Goal: Task Accomplishment & Management: Use online tool/utility

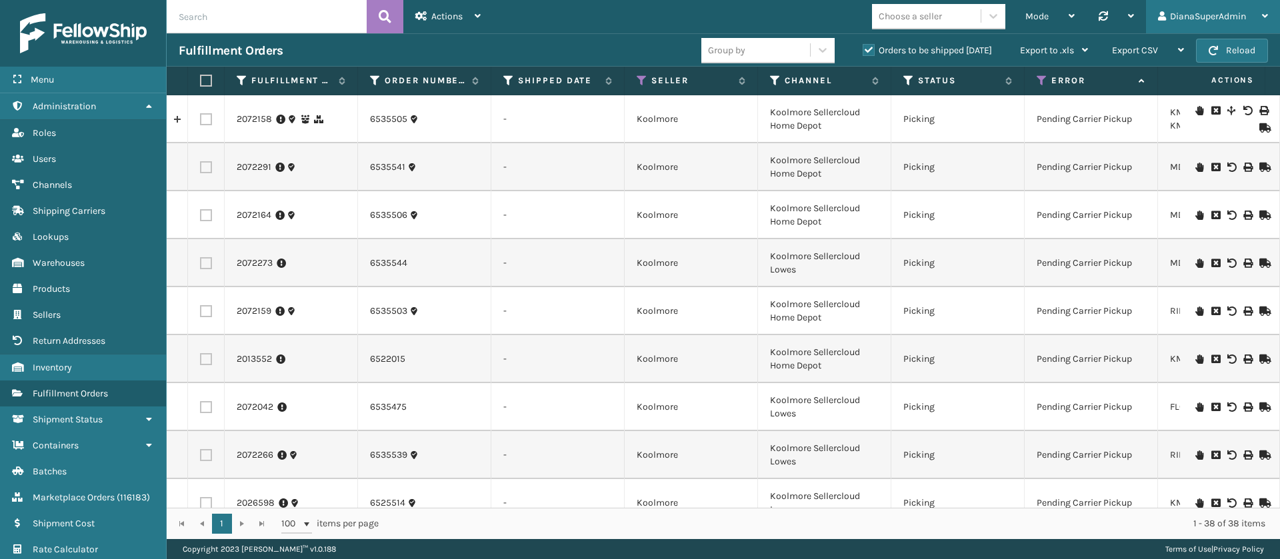
scroll to position [1257, 0]
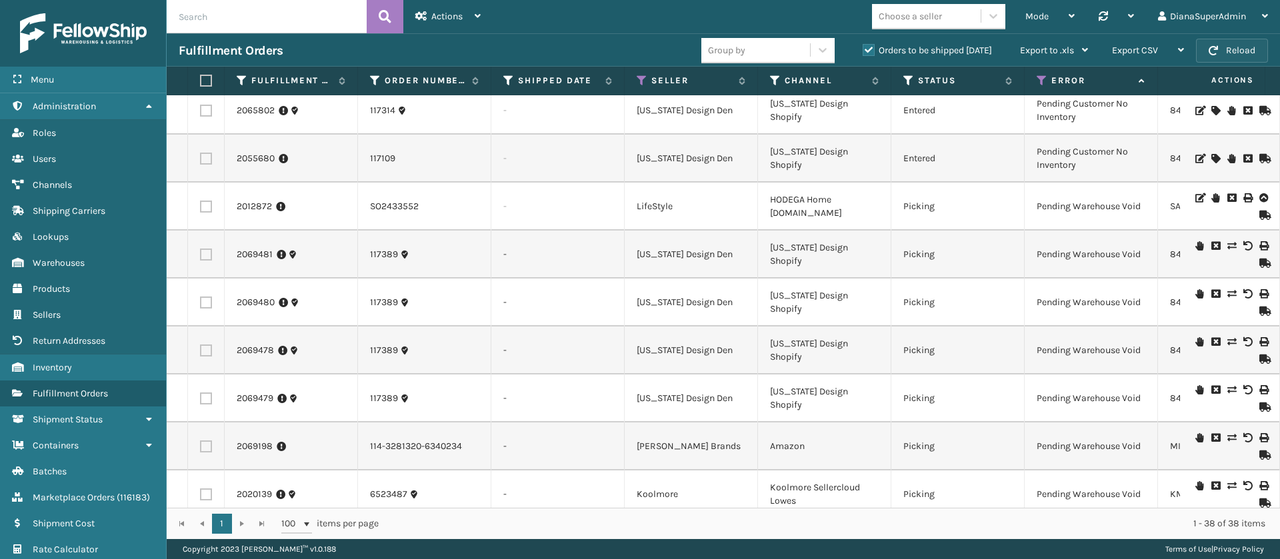
click at [1222, 49] on button "Reload" at bounding box center [1232, 51] width 72 height 24
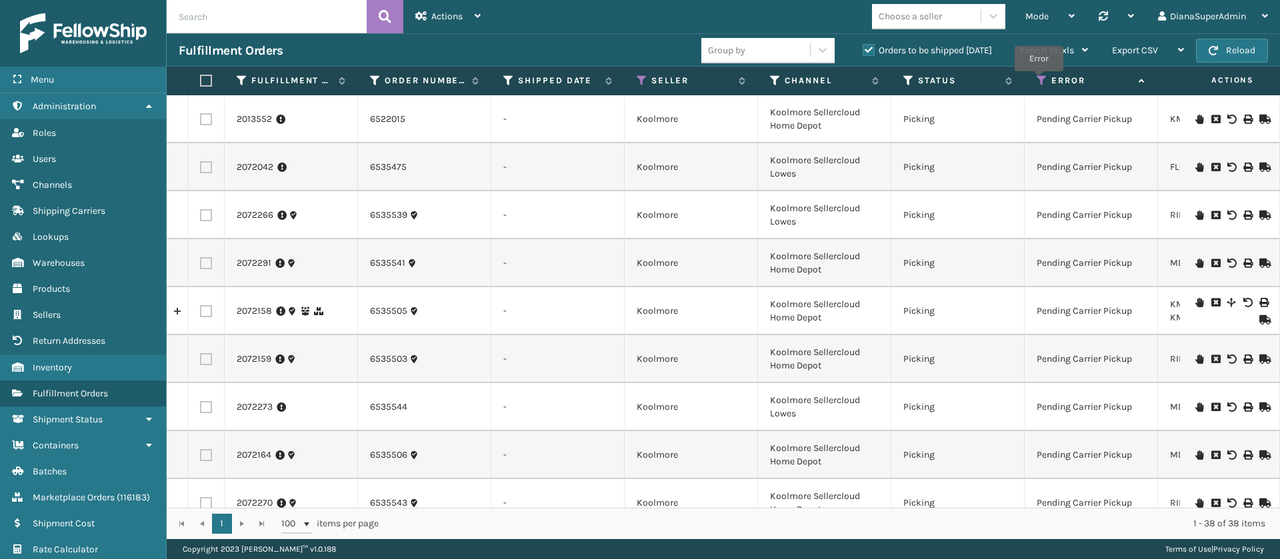
click at [1039, 81] on icon at bounding box center [1042, 81] width 11 height 12
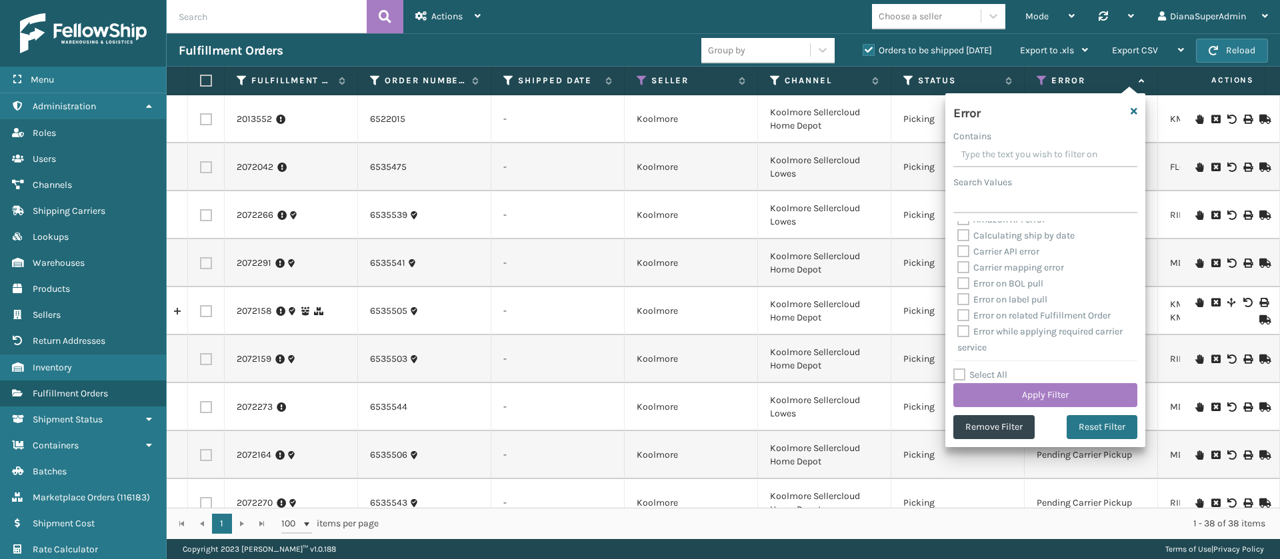
scroll to position [266, 0]
click at [957, 370] on label "Select All" at bounding box center [980, 374] width 54 height 11
click at [957, 369] on input "Select All" at bounding box center [1053, 367] width 200 height 1
checkbox input "true"
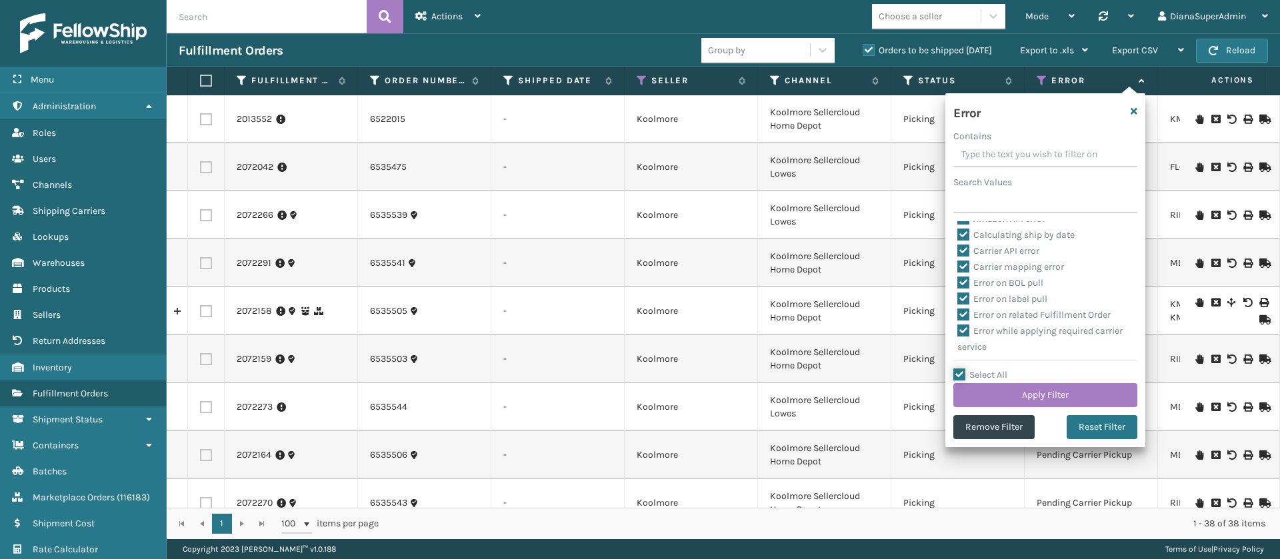
checkbox input "true"
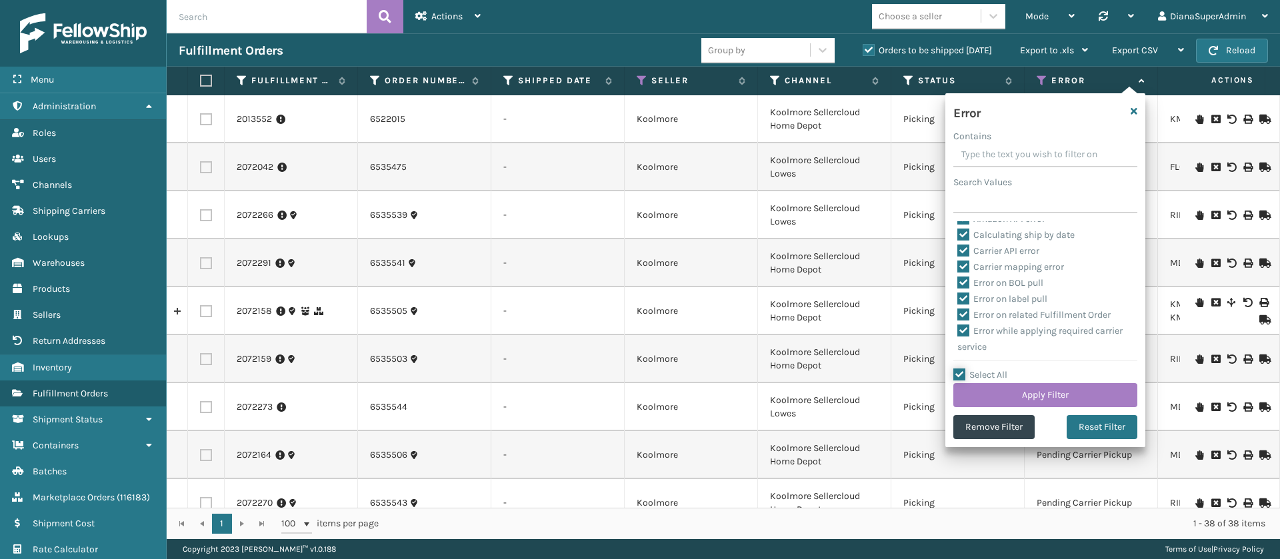
checkbox input "true"
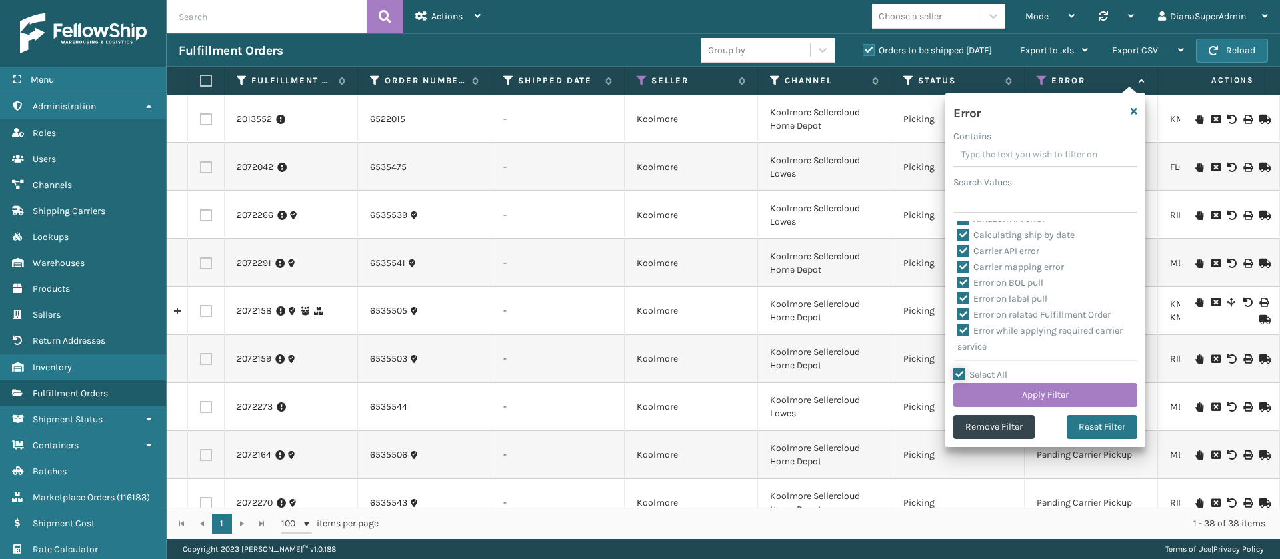
checkbox input "true"
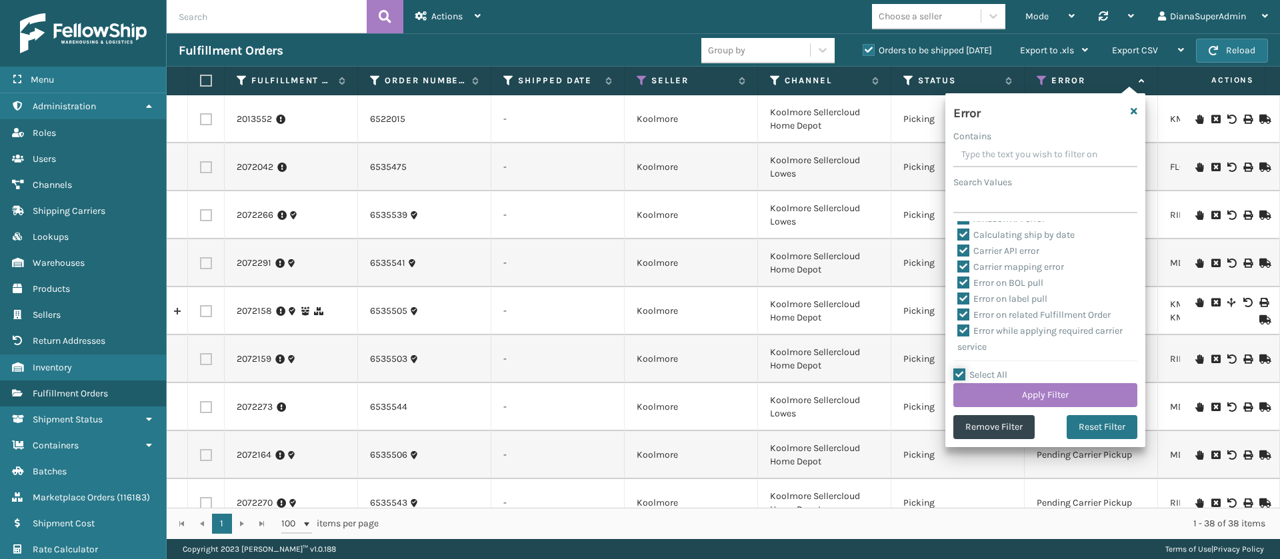
checkbox input "true"
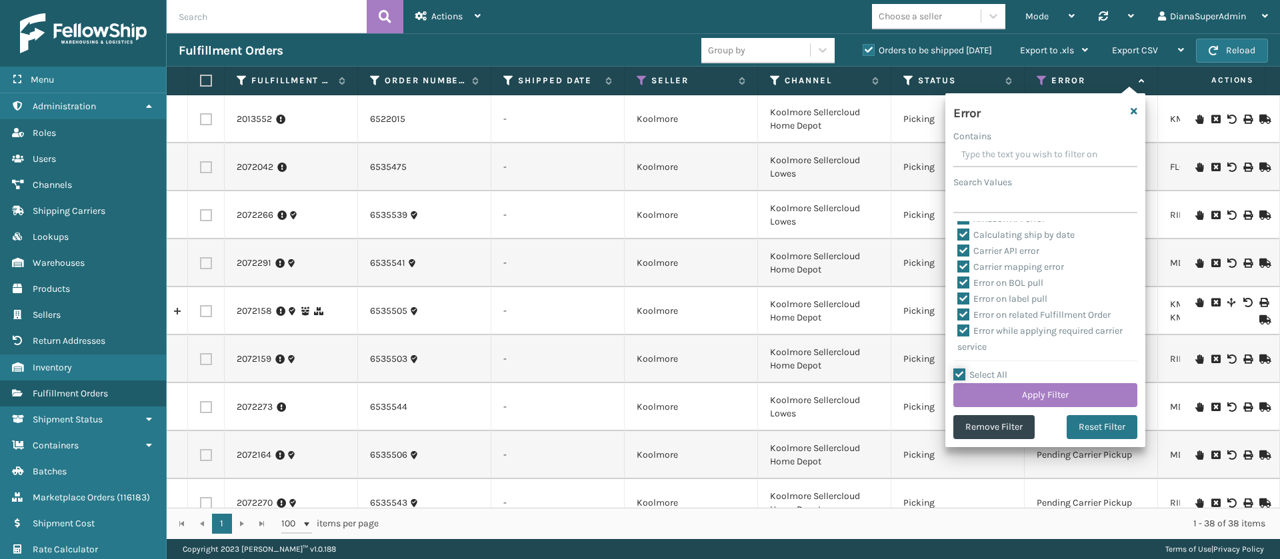
checkbox input "true"
click at [957, 370] on label "Select All" at bounding box center [980, 374] width 54 height 11
click at [957, 369] on input "Select All" at bounding box center [1053, 367] width 200 height 1
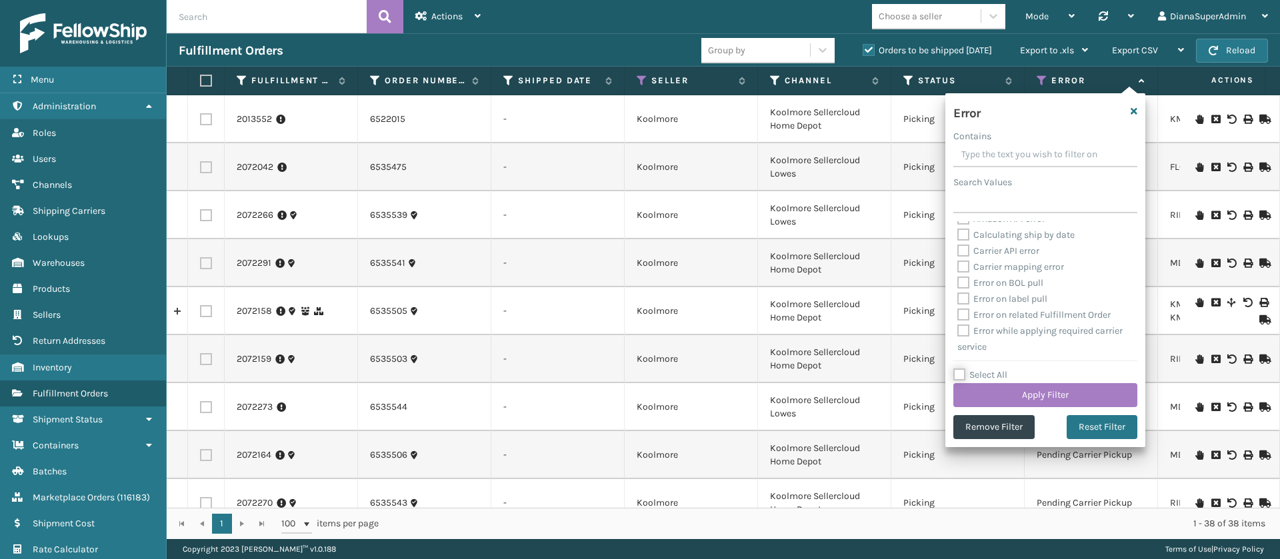
checkbox input "false"
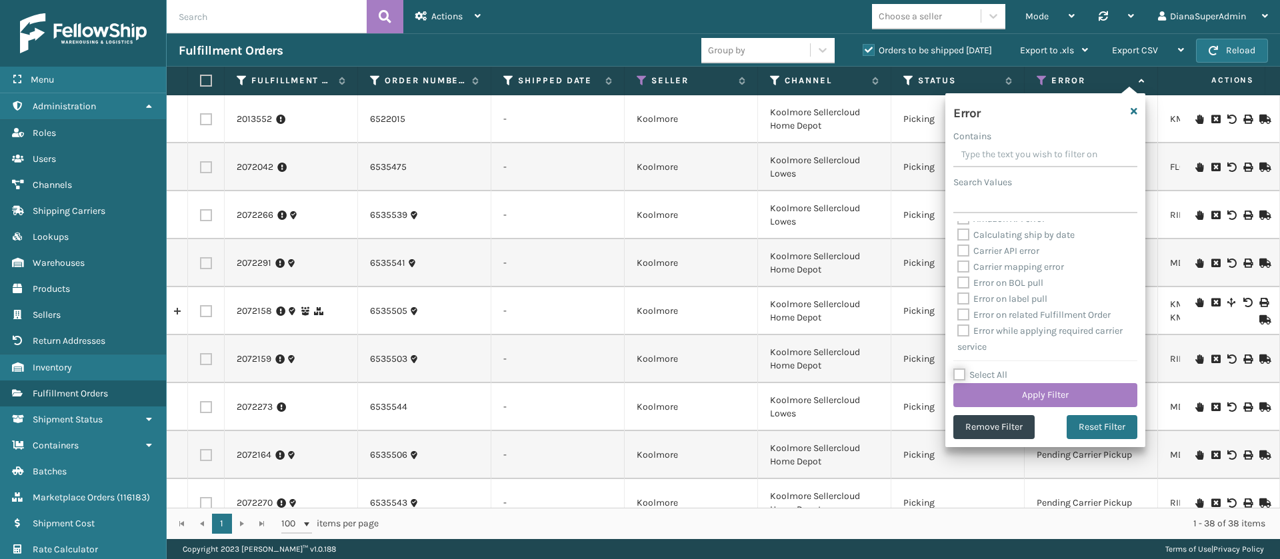
checkbox input "false"
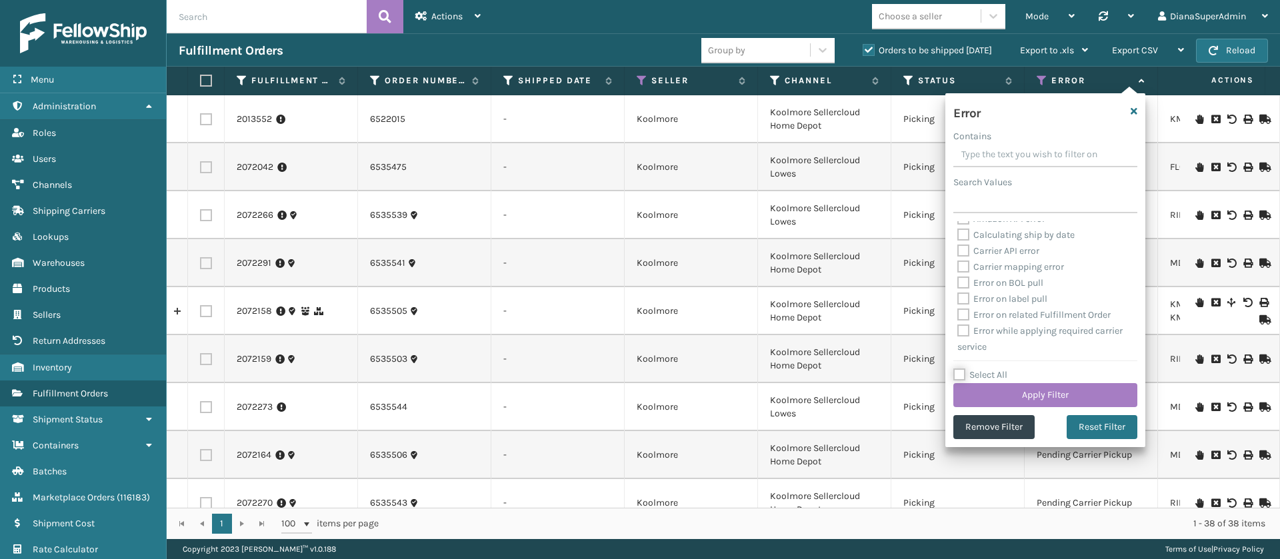
checkbox input "false"
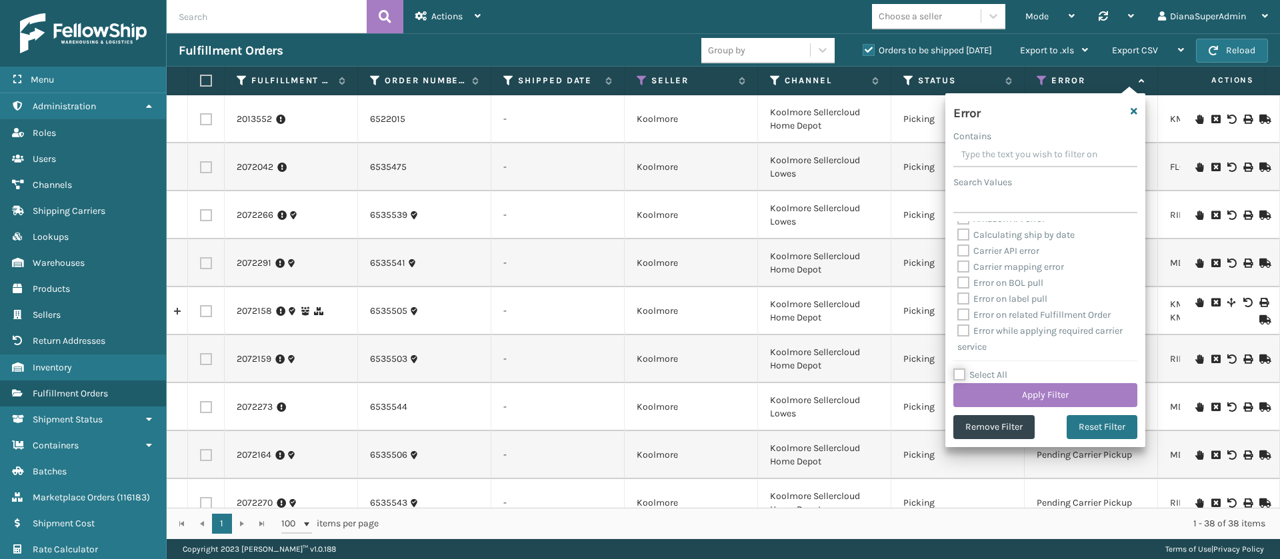
checkbox input "false"
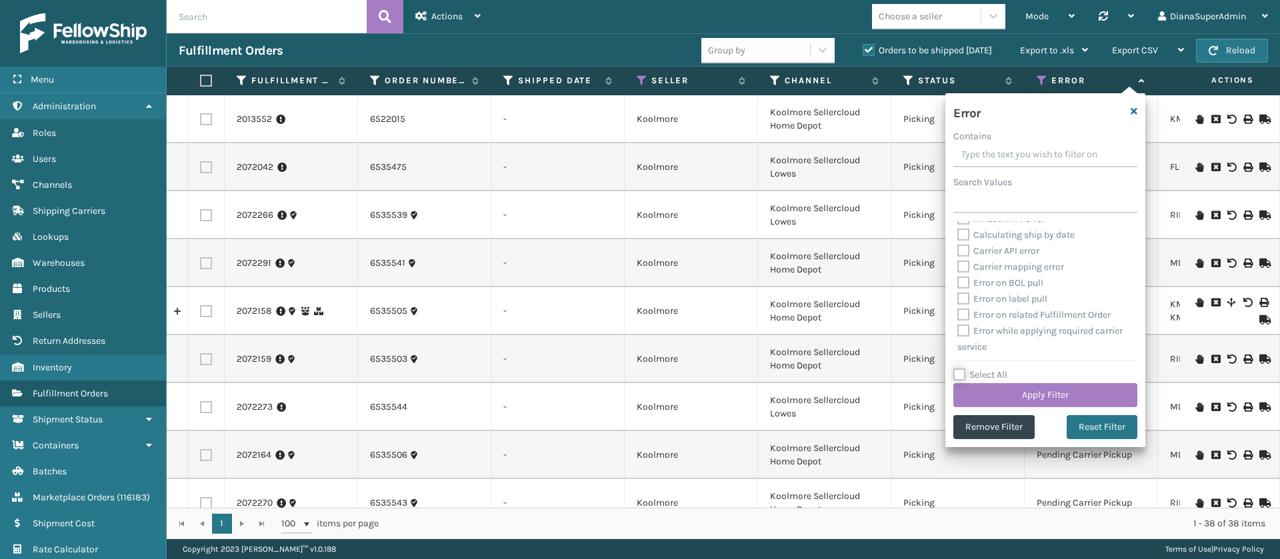
checkbox input "false"
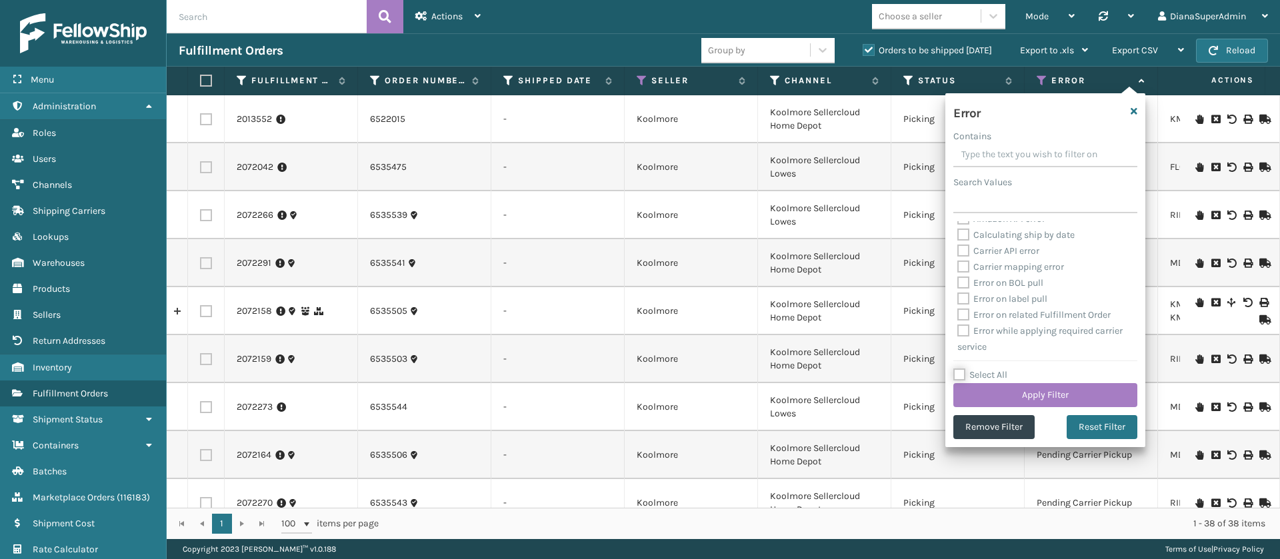
checkbox input "false"
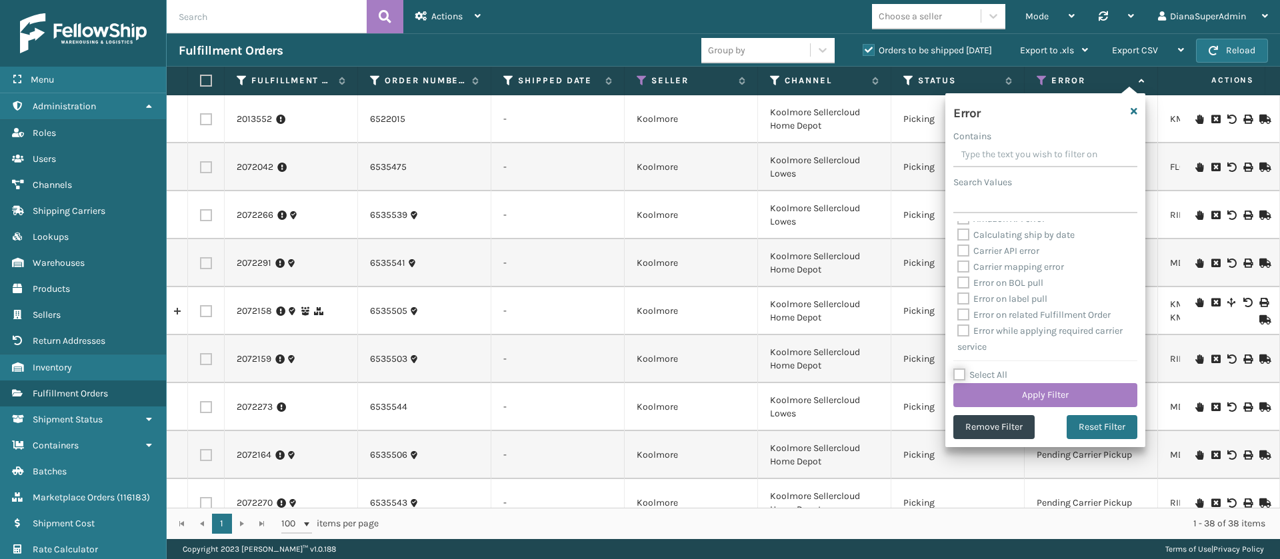
checkbox input "false"
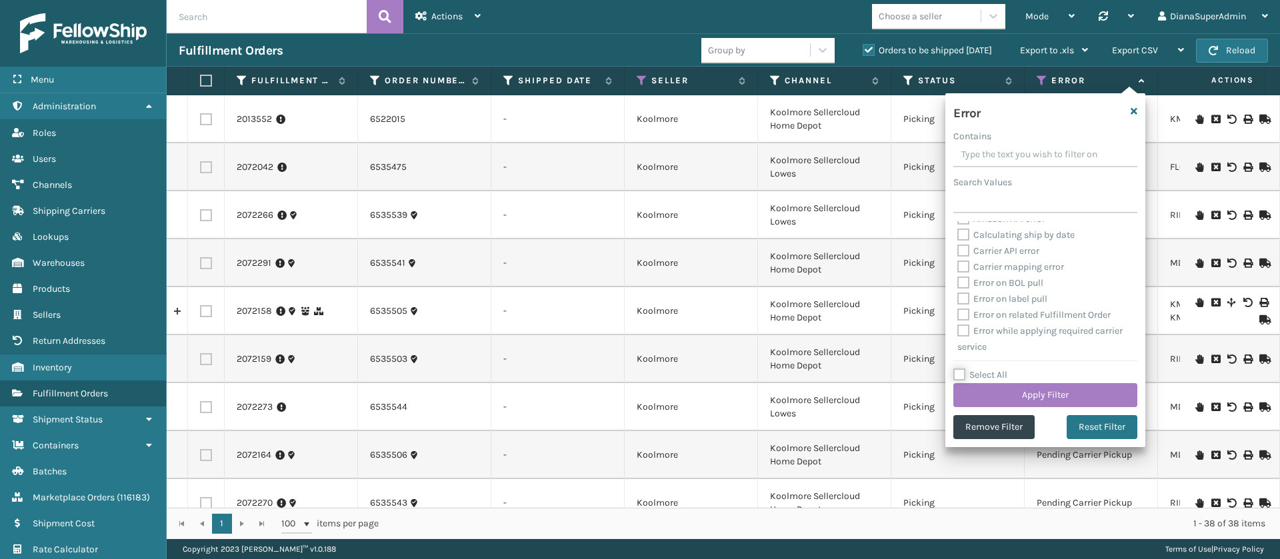
checkbox input "false"
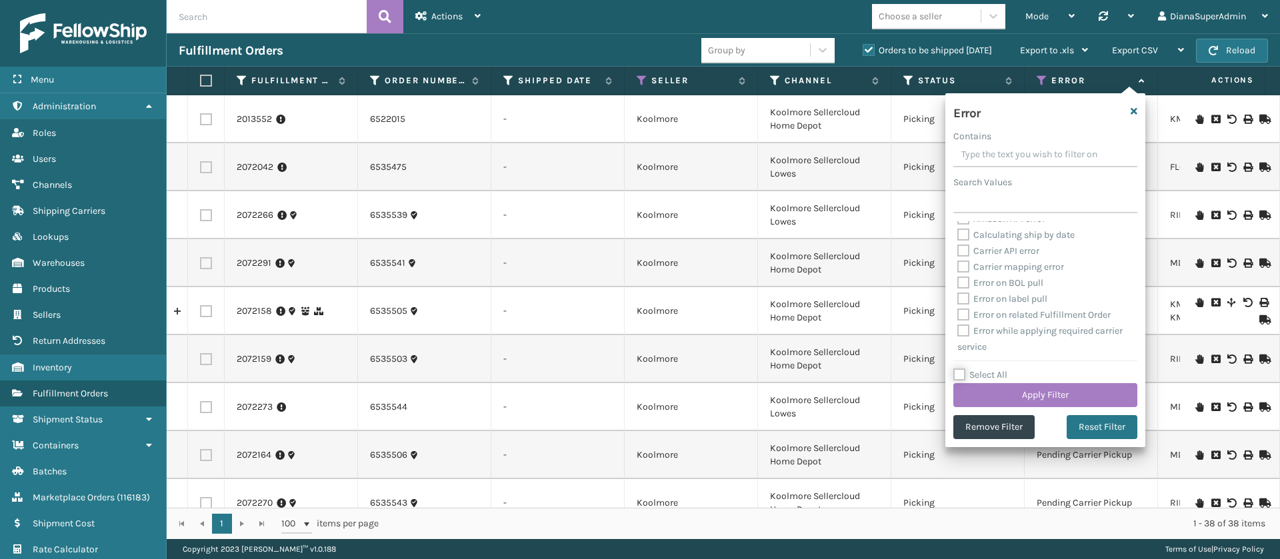
checkbox input "false"
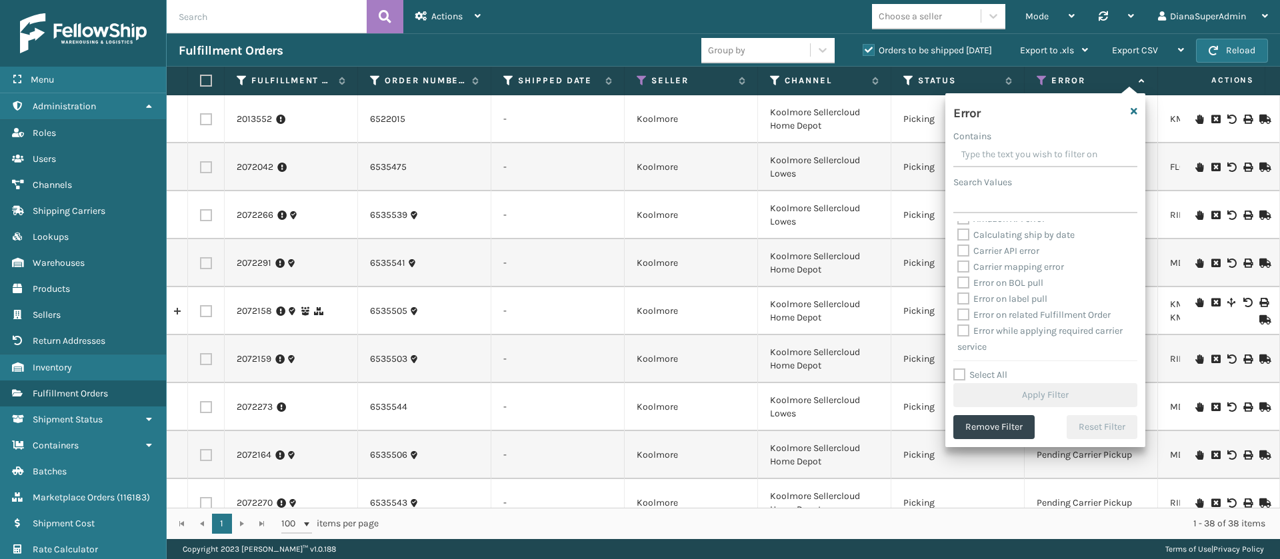
click at [957, 370] on label "Select All" at bounding box center [980, 374] width 54 height 11
click at [957, 369] on input "Select All" at bounding box center [1053, 367] width 200 height 1
checkbox input "true"
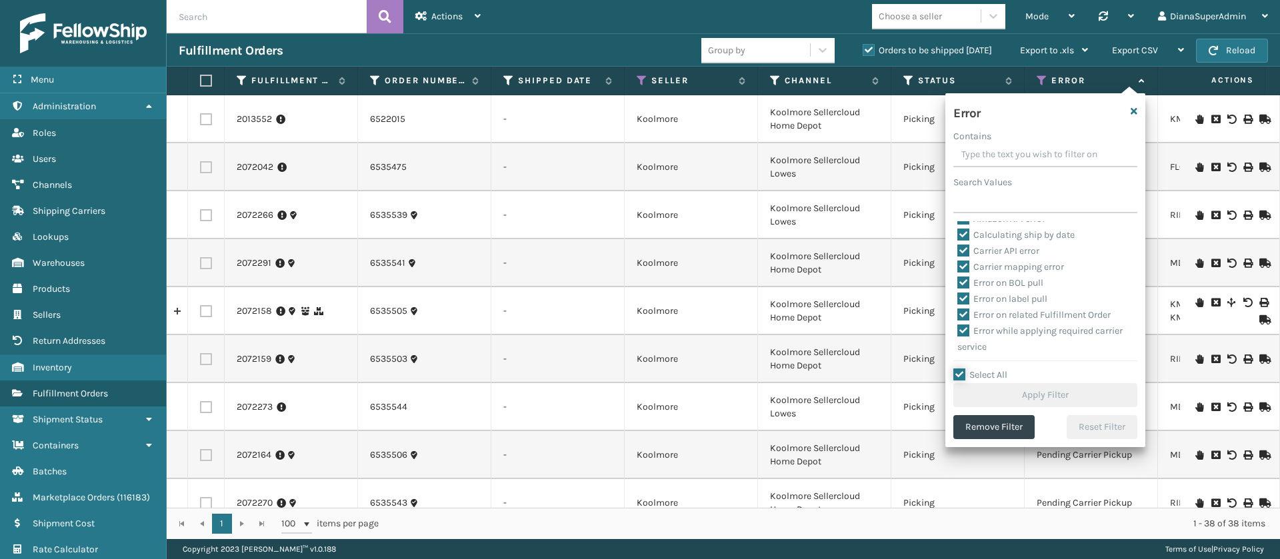
checkbox input "true"
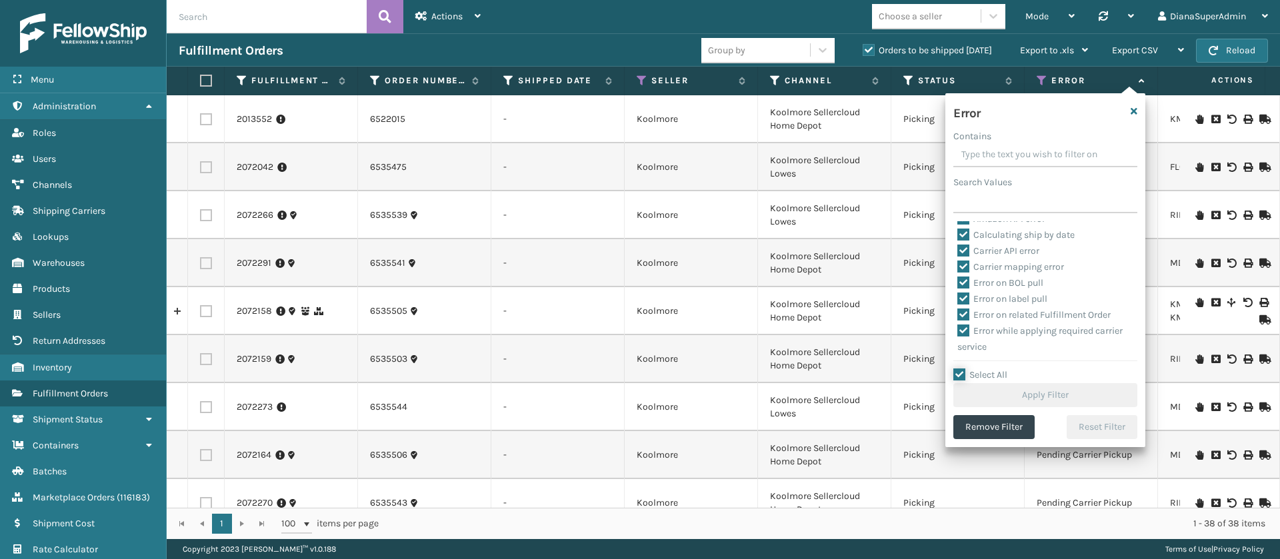
checkbox input "true"
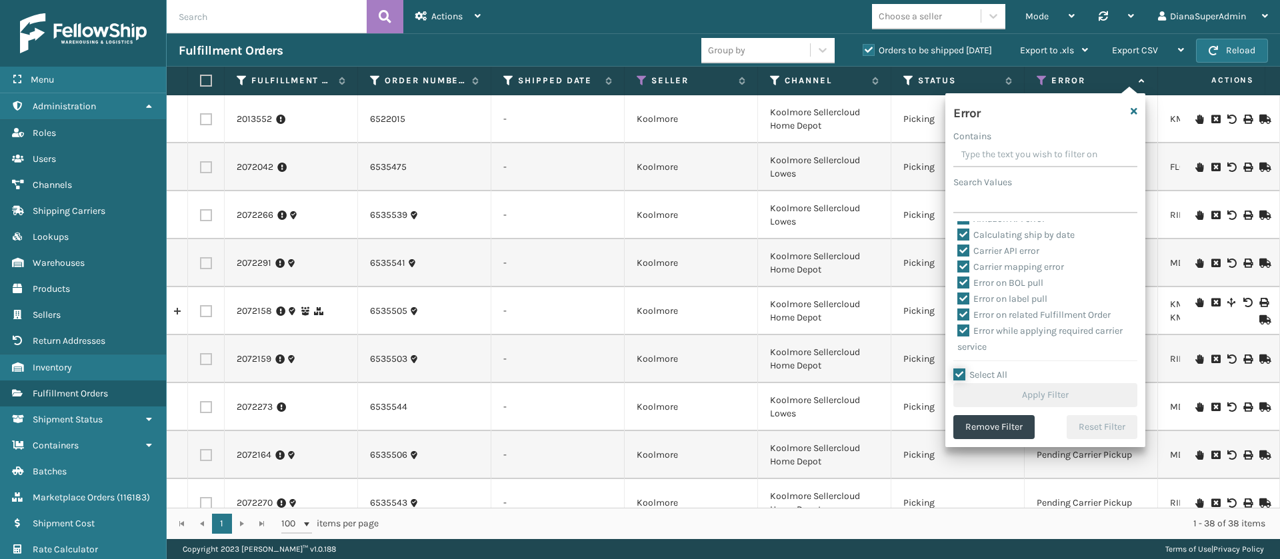
checkbox input "true"
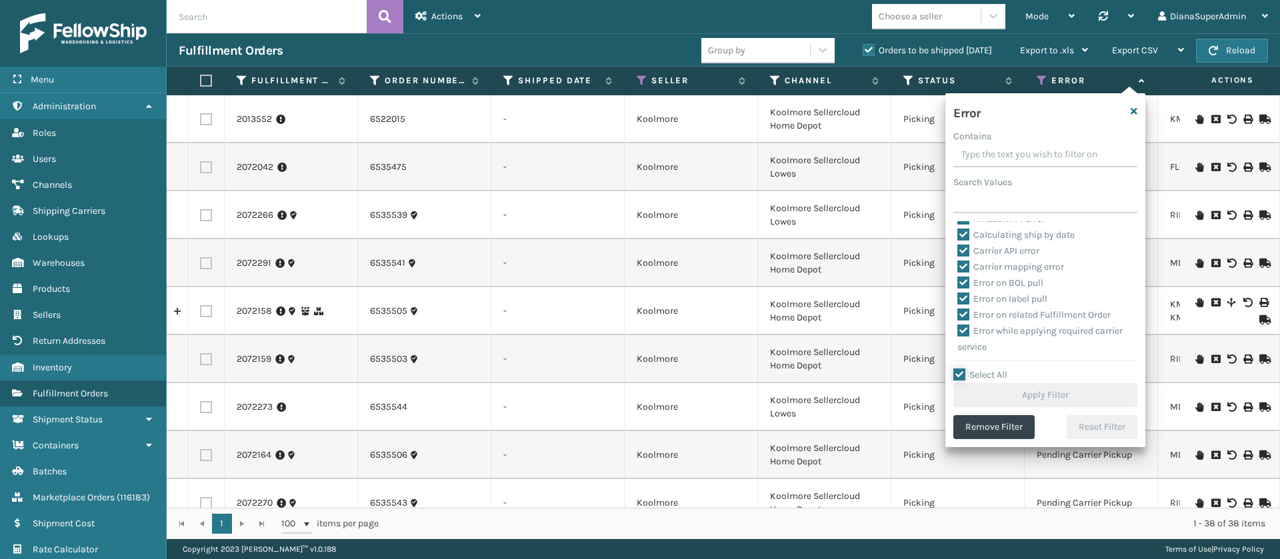
checkbox input "true"
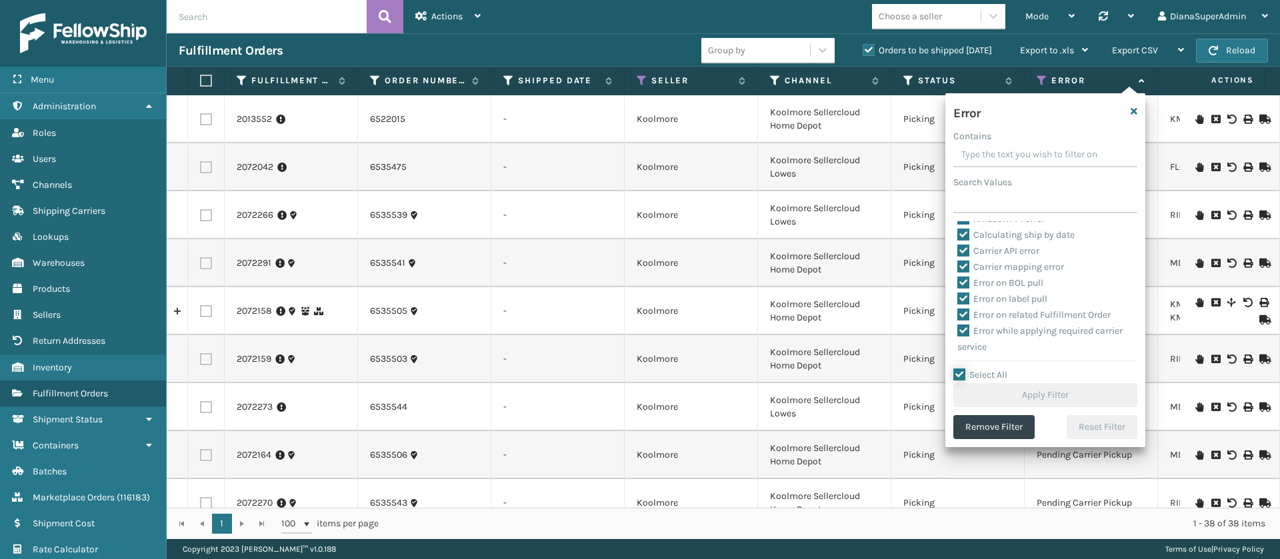
checkbox input "true"
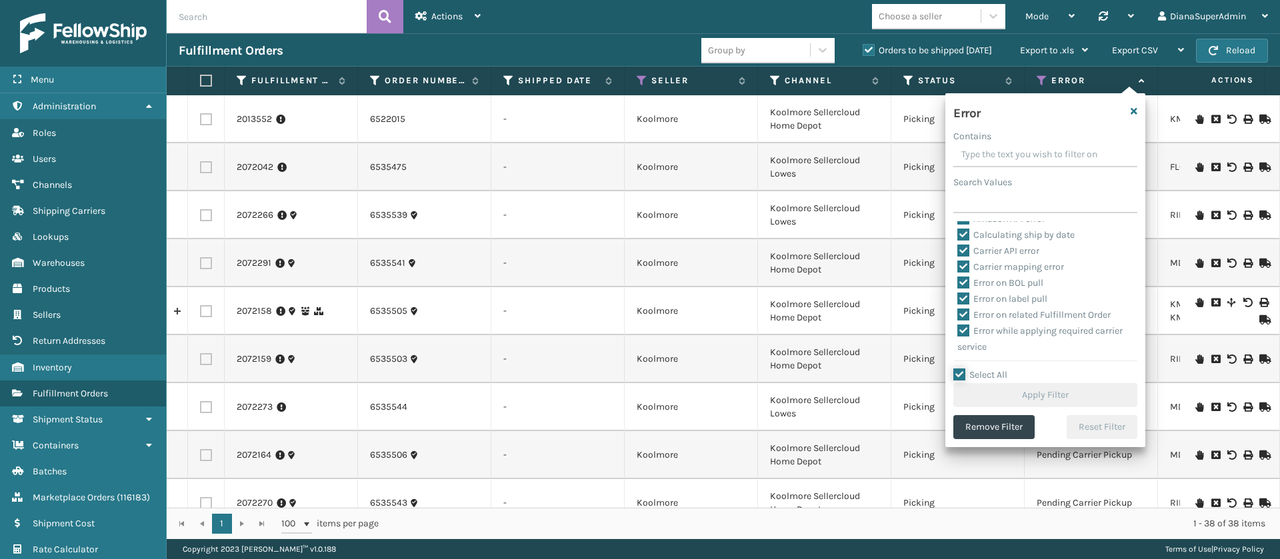
checkbox input "true"
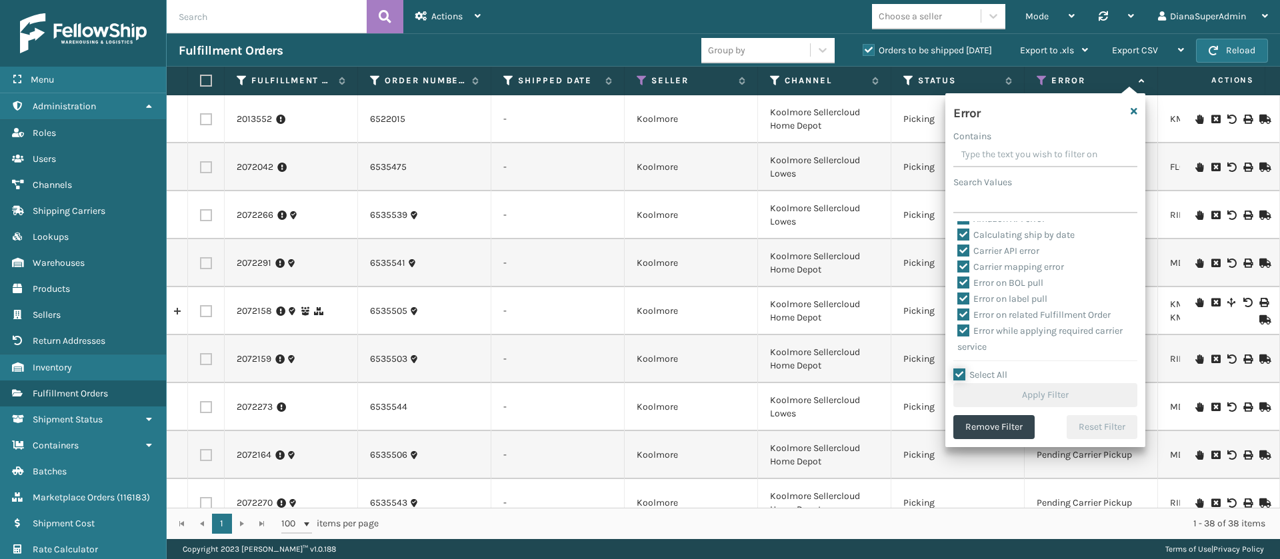
checkbox input "true"
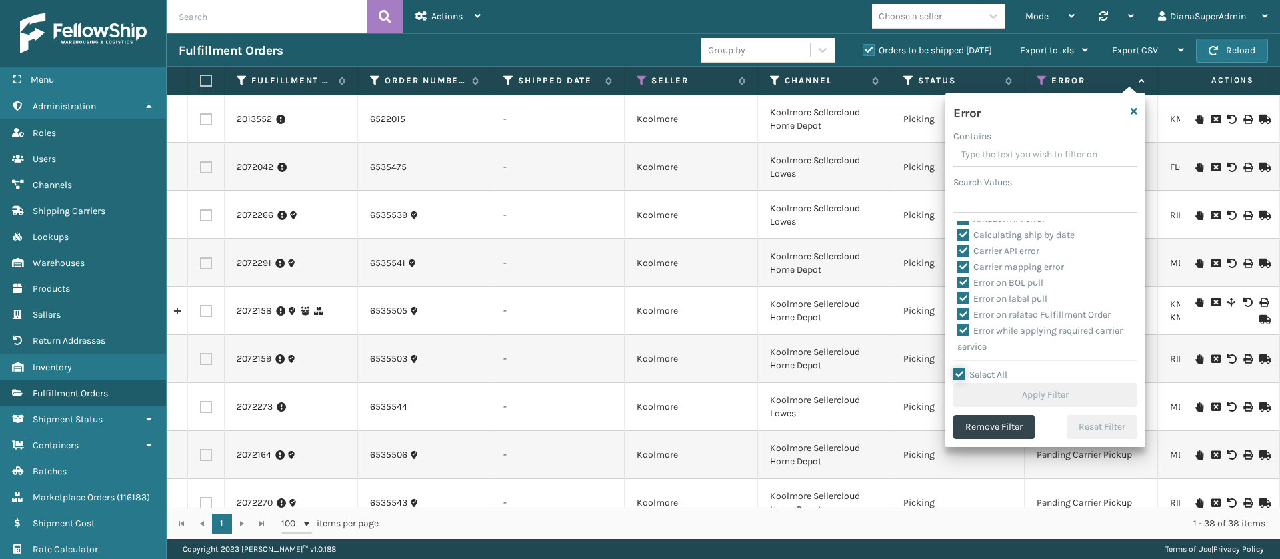
checkbox input "true"
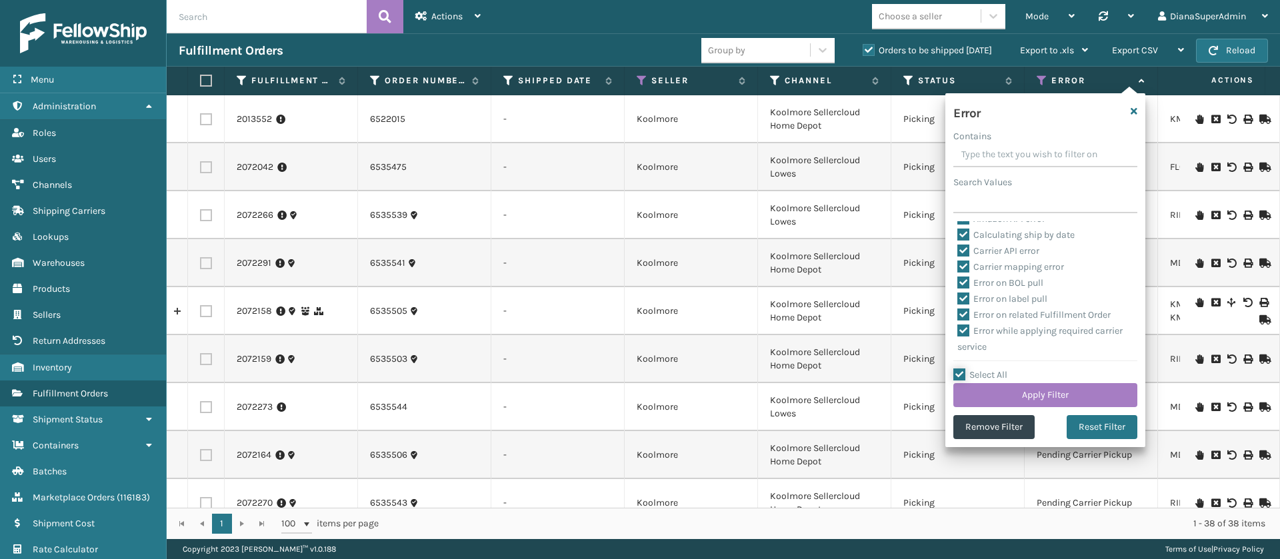
scroll to position [194, 0]
click at [961, 281] on label "Pending Warehouse Void" at bounding box center [1017, 274] width 120 height 11
click at [958, 276] on input "Pending Warehouse Void" at bounding box center [957, 271] width 1 height 9
checkbox input "false"
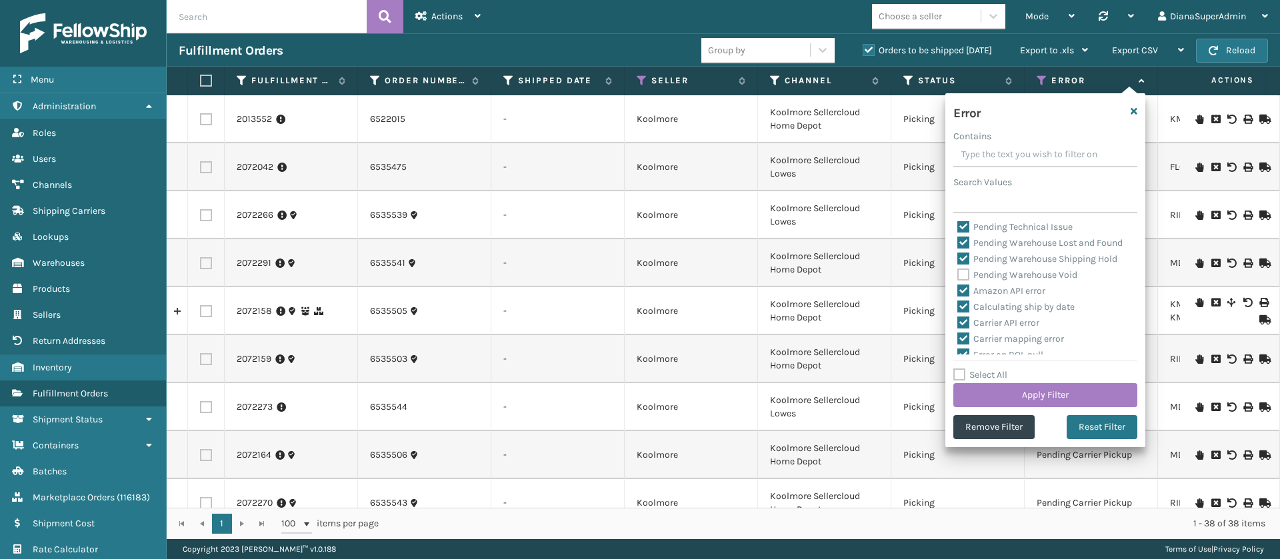
click at [966, 265] on label "Pending Warehouse Shipping Hold" at bounding box center [1037, 258] width 160 height 11
click at [958, 260] on input "Pending Warehouse Shipping Hold" at bounding box center [957, 255] width 1 height 9
checkbox input "false"
click at [967, 235] on div "Pending Technical Issue" at bounding box center [1045, 227] width 176 height 16
click at [965, 249] on label "Pending Warehouse Lost and Found" at bounding box center [1039, 242] width 165 height 11
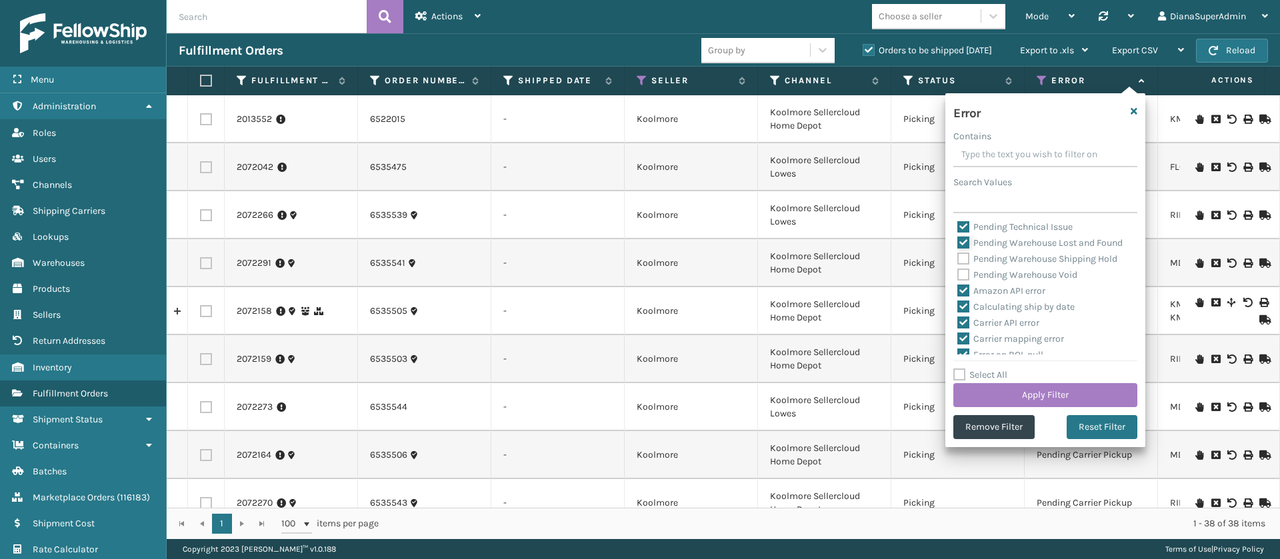
click at [958, 244] on input "Pending Warehouse Lost and Found" at bounding box center [957, 239] width 1 height 9
checkbox input "false"
click at [965, 233] on label "Pending Technical Issue" at bounding box center [1014, 226] width 115 height 11
click at [958, 228] on input "Pending Technical Issue" at bounding box center [957, 223] width 1 height 9
checkbox input "false"
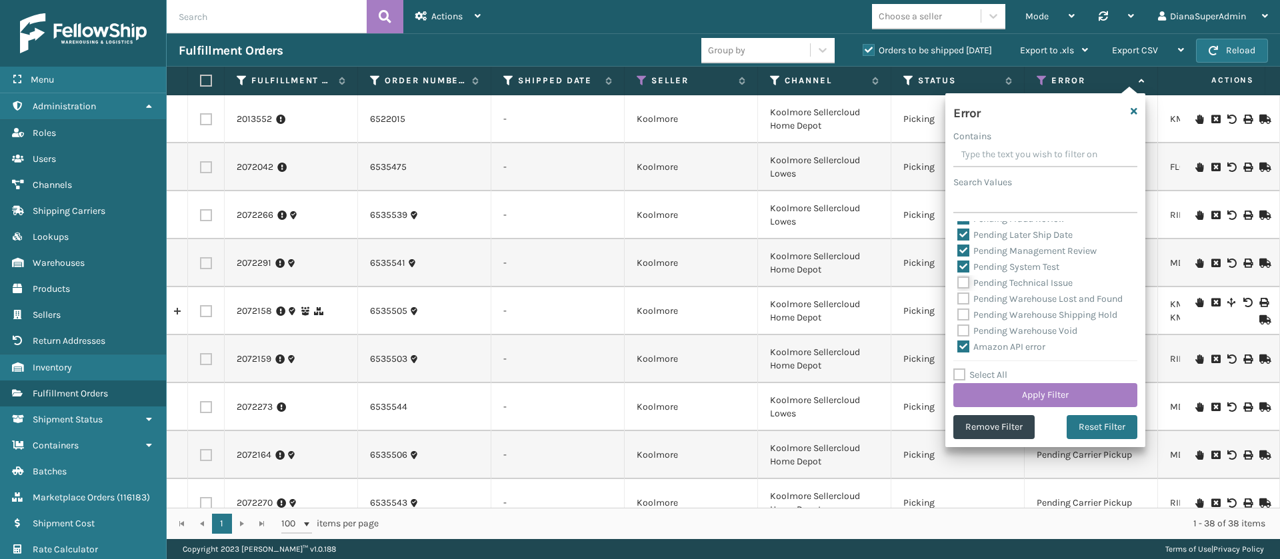
scroll to position [121, 0]
click at [963, 289] on label "Pending System Test" at bounding box center [1008, 283] width 102 height 11
click at [958, 285] on input "Pending System Test" at bounding box center [957, 280] width 1 height 9
checkbox input "false"
click at [963, 276] on div "Pending Management Review" at bounding box center [1045, 268] width 176 height 16
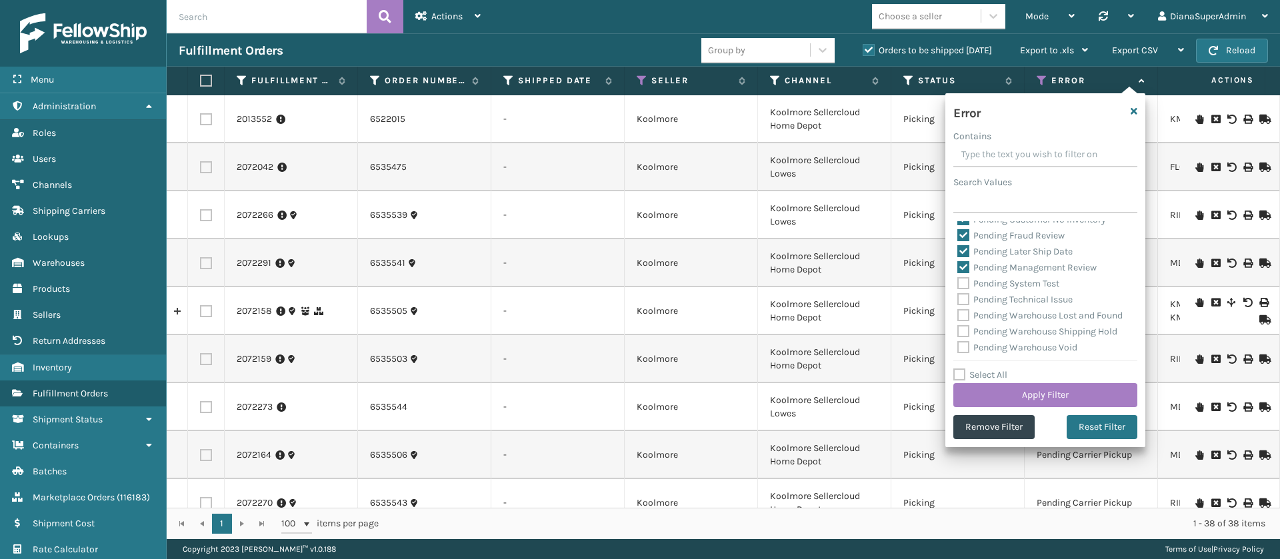
click at [963, 273] on label "Pending Management Review" at bounding box center [1026, 267] width 139 height 11
click at [958, 269] on input "Pending Management Review" at bounding box center [957, 264] width 1 height 9
checkbox input "false"
click at [964, 257] on label "Pending Later Ship Date" at bounding box center [1014, 251] width 115 height 11
click at [958, 253] on input "Pending Later Ship Date" at bounding box center [957, 248] width 1 height 9
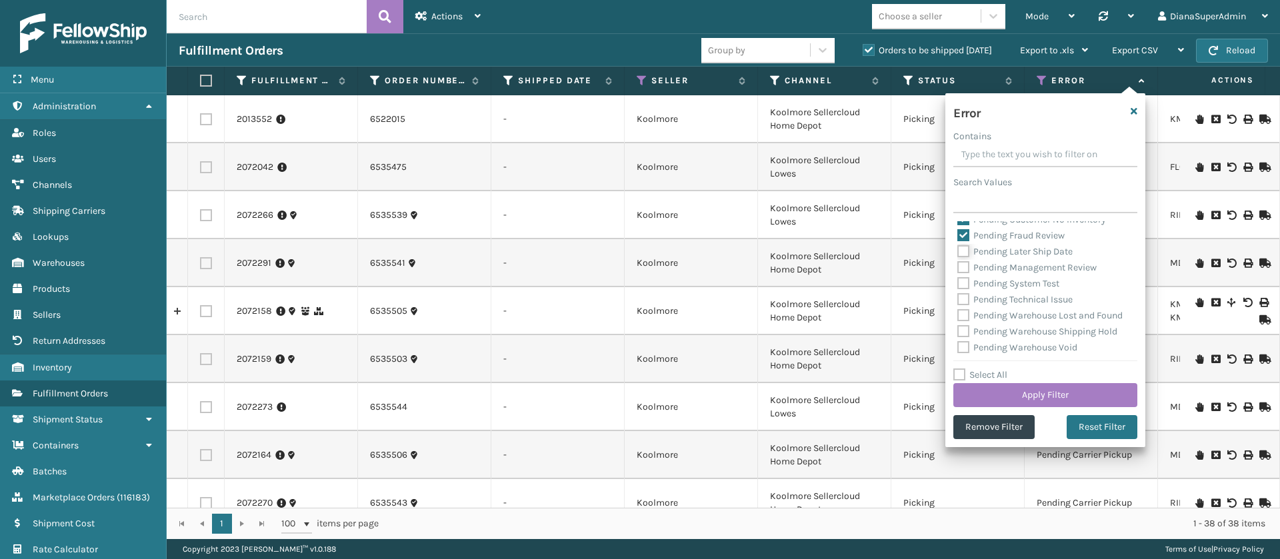
checkbox input "false"
click at [965, 241] on label "Pending Fraud Review" at bounding box center [1010, 235] width 107 height 11
click at [958, 237] on input "Pending Fraud Review" at bounding box center [957, 232] width 1 height 9
checkbox input "false"
click at [965, 225] on label "Pending Customer No Inventory" at bounding box center [1031, 219] width 149 height 11
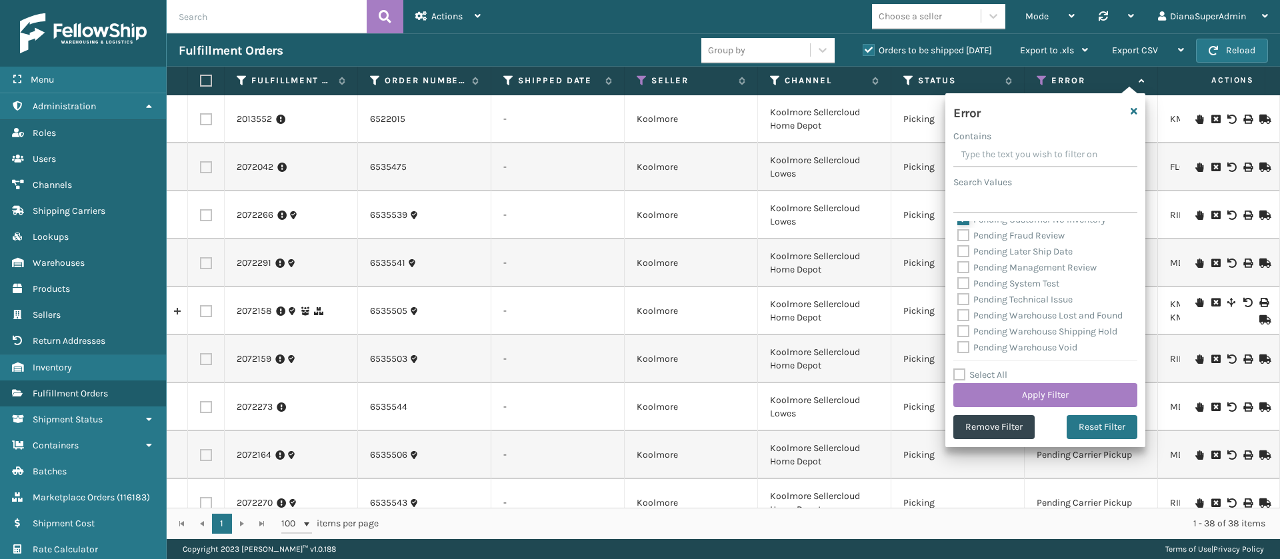
click at [958, 221] on input "Pending Customer No Inventory" at bounding box center [957, 216] width 1 height 9
checkbox input "false"
click at [956, 280] on div "Pending Automation Update Pending Carrier Pickup Pending Change to Service Leve…" at bounding box center [1045, 287] width 184 height 133
click at [965, 271] on label "Pending Customer Label Issue" at bounding box center [1028, 264] width 142 height 11
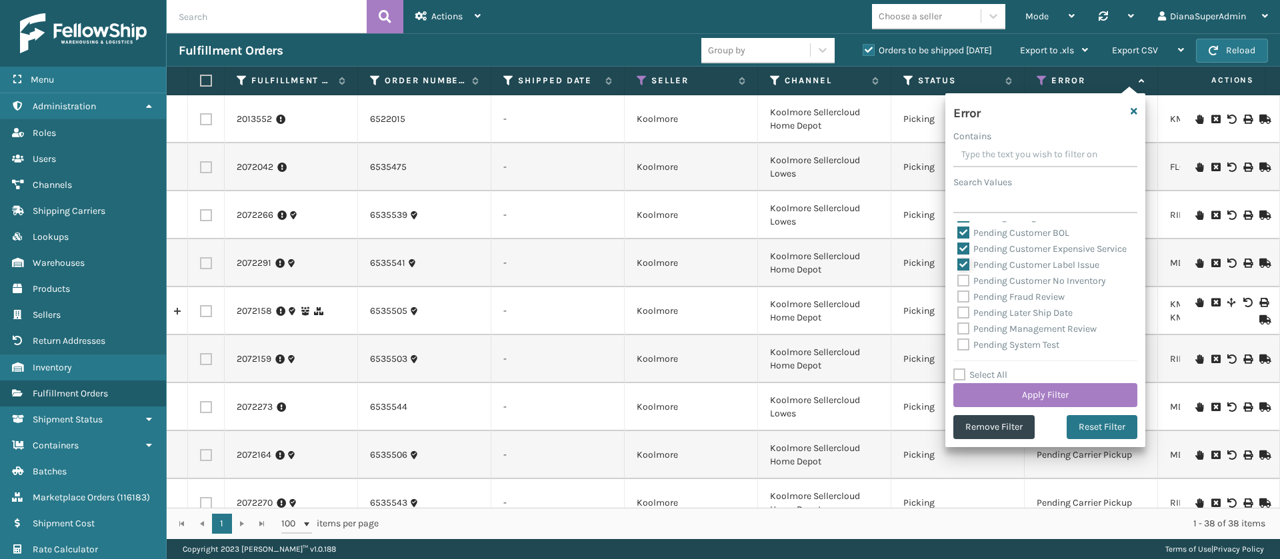
click at [958, 266] on input "Pending Customer Label Issue" at bounding box center [957, 261] width 1 height 9
checkbox input "false"
click at [967, 245] on label "Pending Customer Expensive Service" at bounding box center [1041, 248] width 169 height 11
click at [958, 245] on input "Pending Customer Expensive Service" at bounding box center [957, 245] width 1 height 9
checkbox input "false"
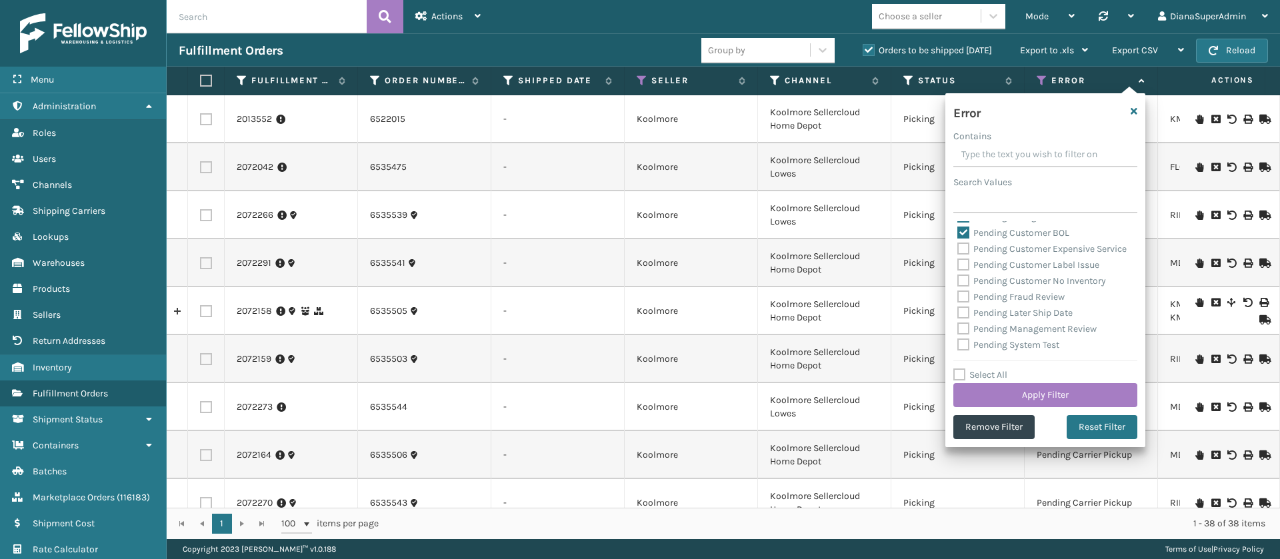
click at [967, 233] on label "Pending Customer BOL" at bounding box center [1013, 232] width 112 height 11
click at [958, 233] on input "Pending Customer BOL" at bounding box center [957, 229] width 1 height 9
checkbox input "false"
click at [965, 274] on label "Pending Change to Warehouse" at bounding box center [1029, 276] width 144 height 11
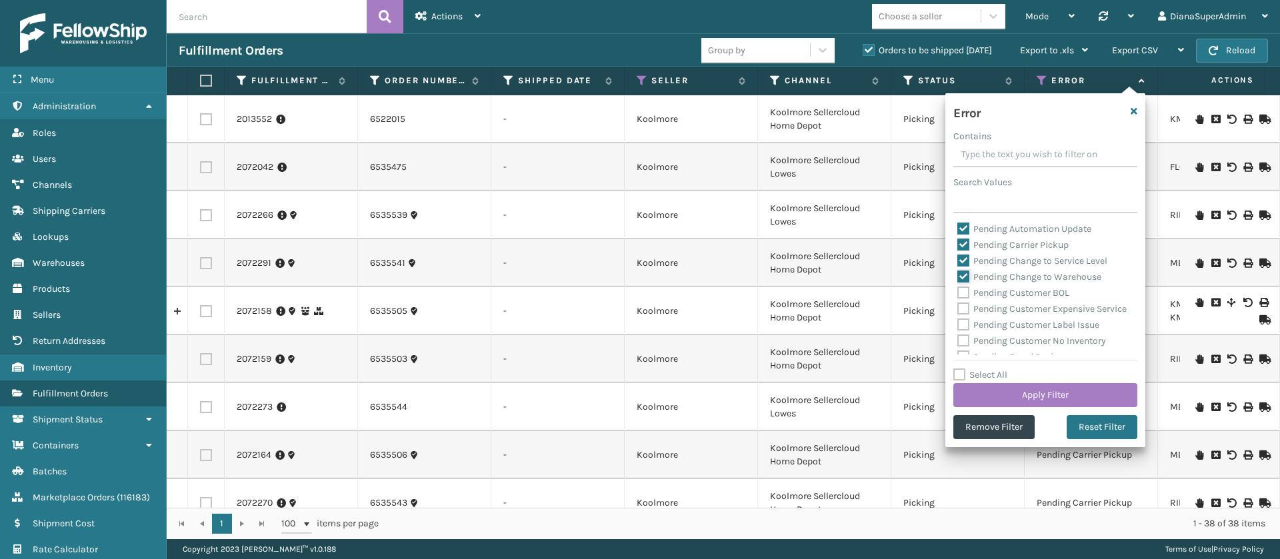
click at [958, 274] on input "Pending Change to Warehouse" at bounding box center [957, 273] width 1 height 9
checkbox input "false"
click at [965, 263] on label "Pending Change to Service Level" at bounding box center [1032, 260] width 150 height 11
click at [958, 262] on input "Pending Change to Service Level" at bounding box center [957, 257] width 1 height 9
checkbox input "false"
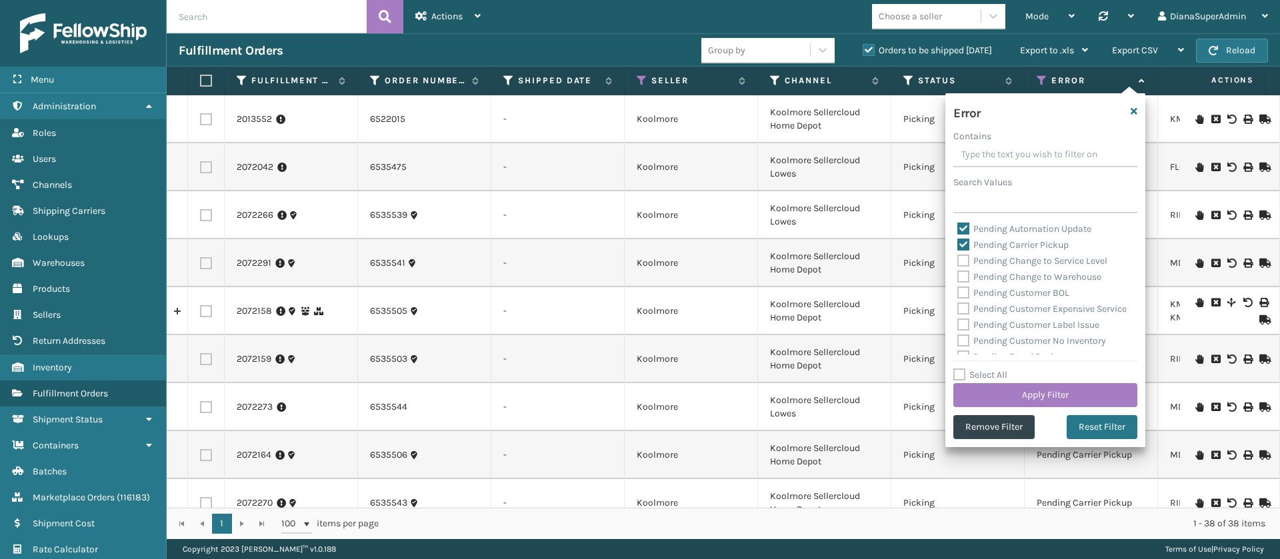
click at [965, 243] on label "Pending Carrier Pickup" at bounding box center [1012, 244] width 111 height 11
click at [958, 243] on input "Pending Carrier Pickup" at bounding box center [957, 241] width 1 height 9
checkbox input "false"
click at [965, 227] on label "Pending Automation Update" at bounding box center [1024, 228] width 134 height 11
click at [958, 227] on input "Pending Automation Update" at bounding box center [957, 225] width 1 height 9
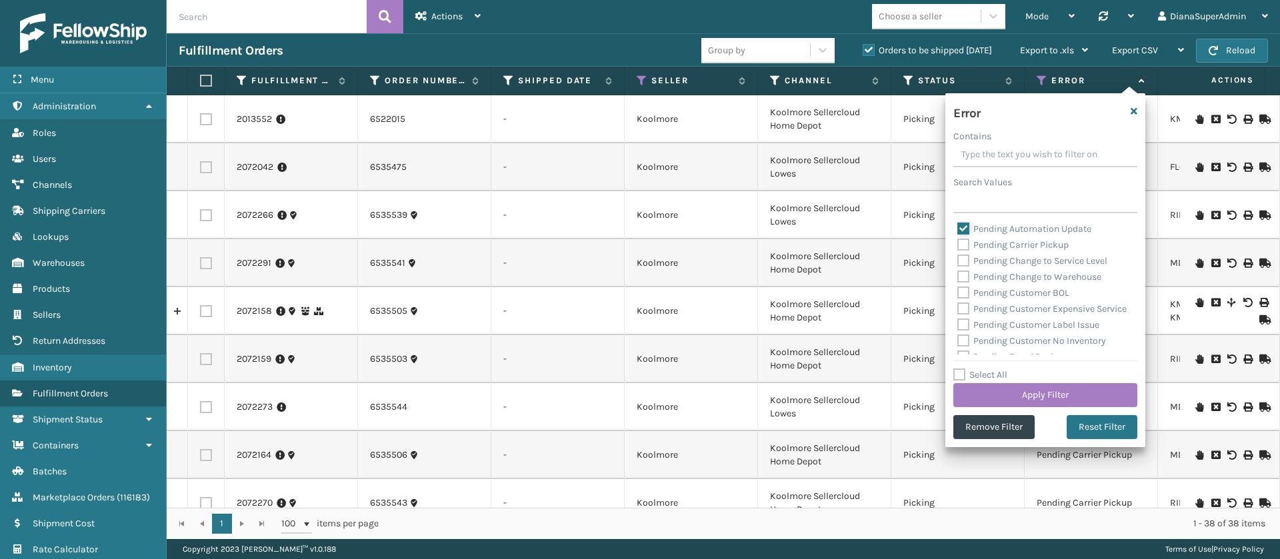
checkbox input "false"
click at [1040, 387] on button "Apply Filter" at bounding box center [1045, 395] width 184 height 24
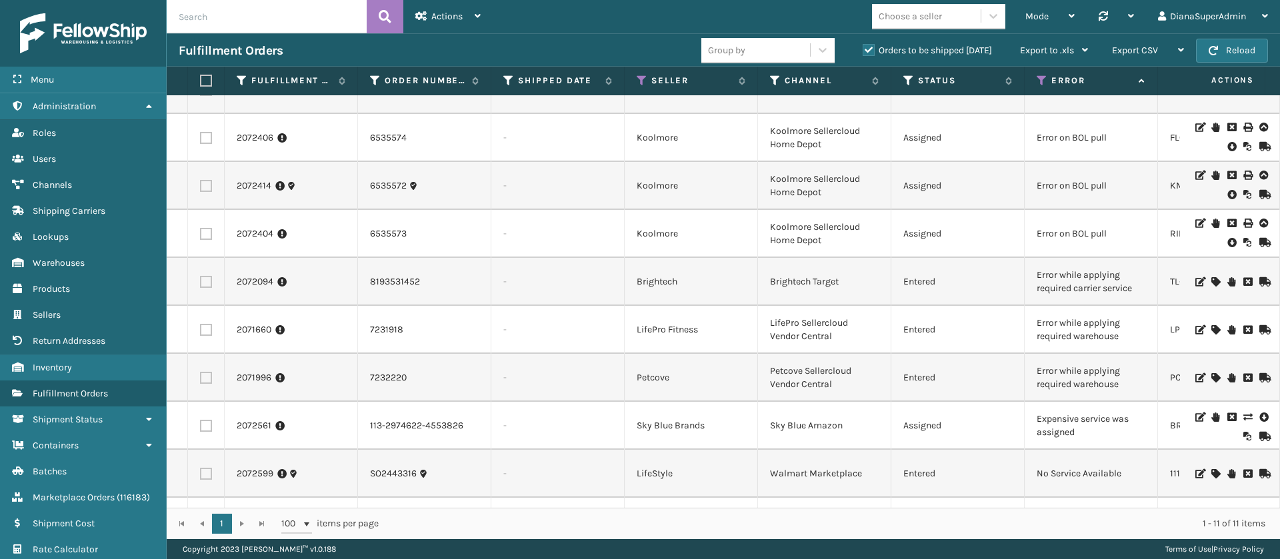
scroll to position [87, 0]
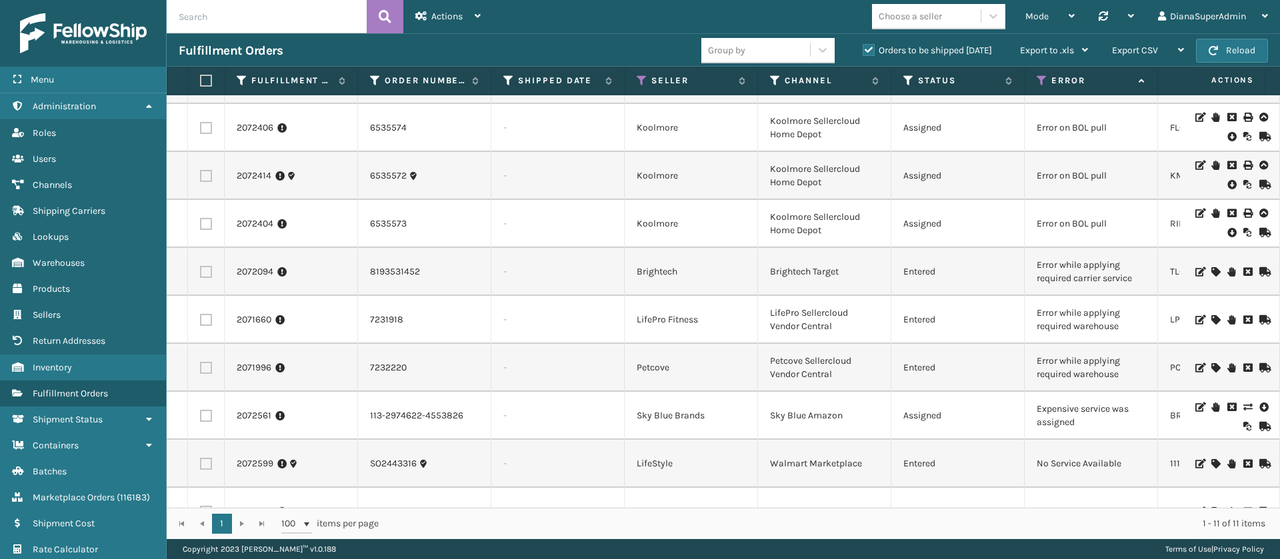
click at [1212, 275] on icon at bounding box center [1216, 271] width 8 height 9
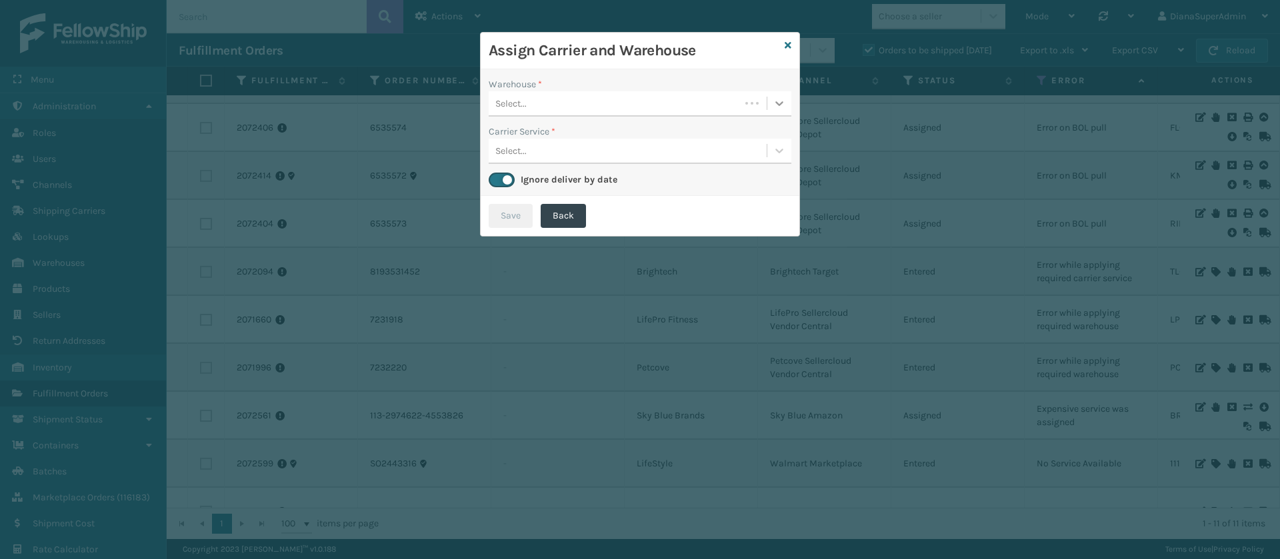
click at [775, 104] on icon at bounding box center [779, 103] width 13 height 13
click at [685, 143] on div "Fellowship - West" at bounding box center [640, 137] width 303 height 25
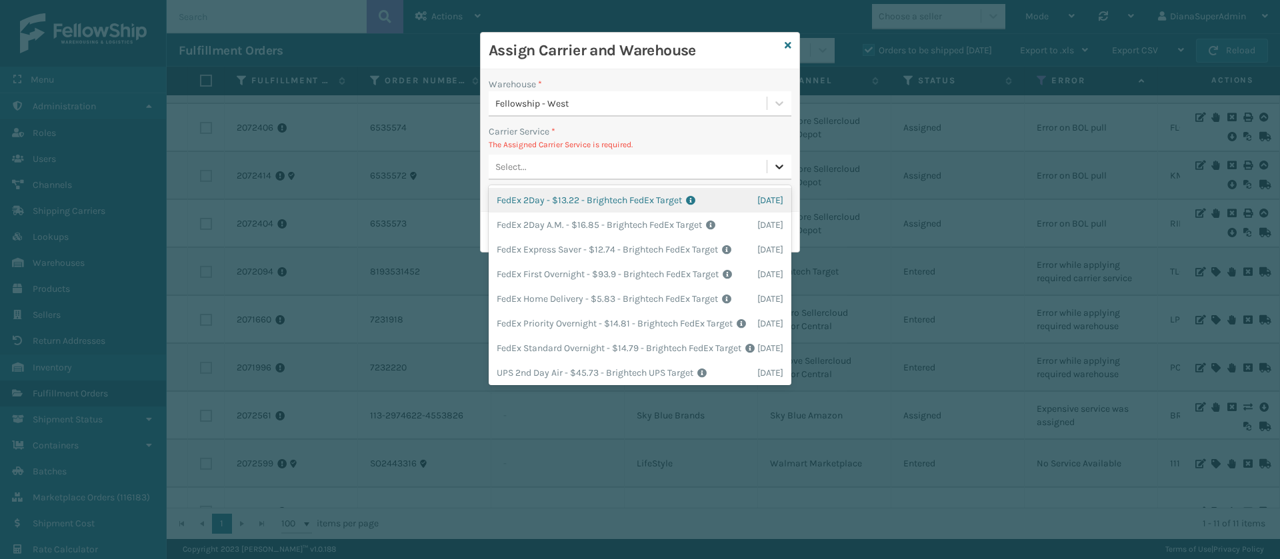
click at [777, 167] on icon at bounding box center [779, 167] width 8 height 5
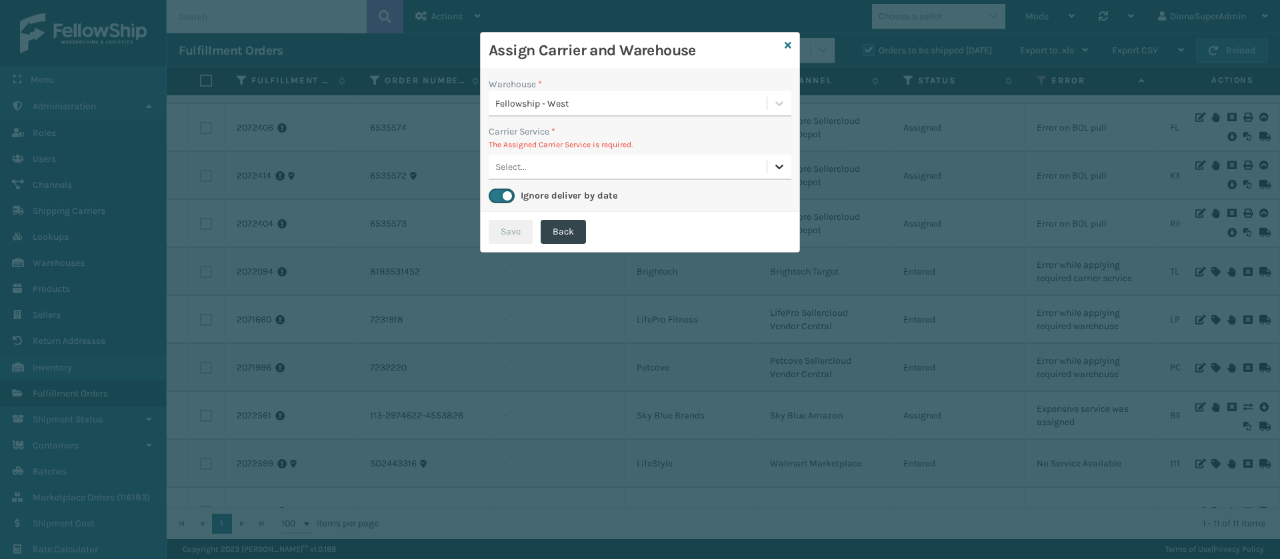
click at [777, 167] on icon at bounding box center [779, 167] width 8 height 5
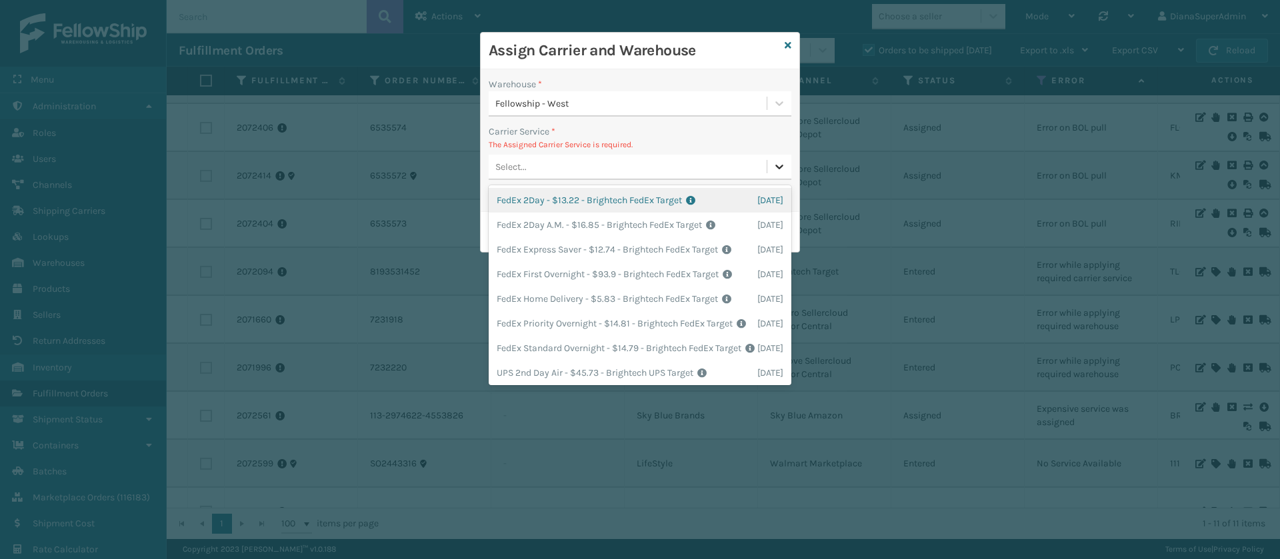
click at [778, 172] on icon at bounding box center [779, 166] width 13 height 13
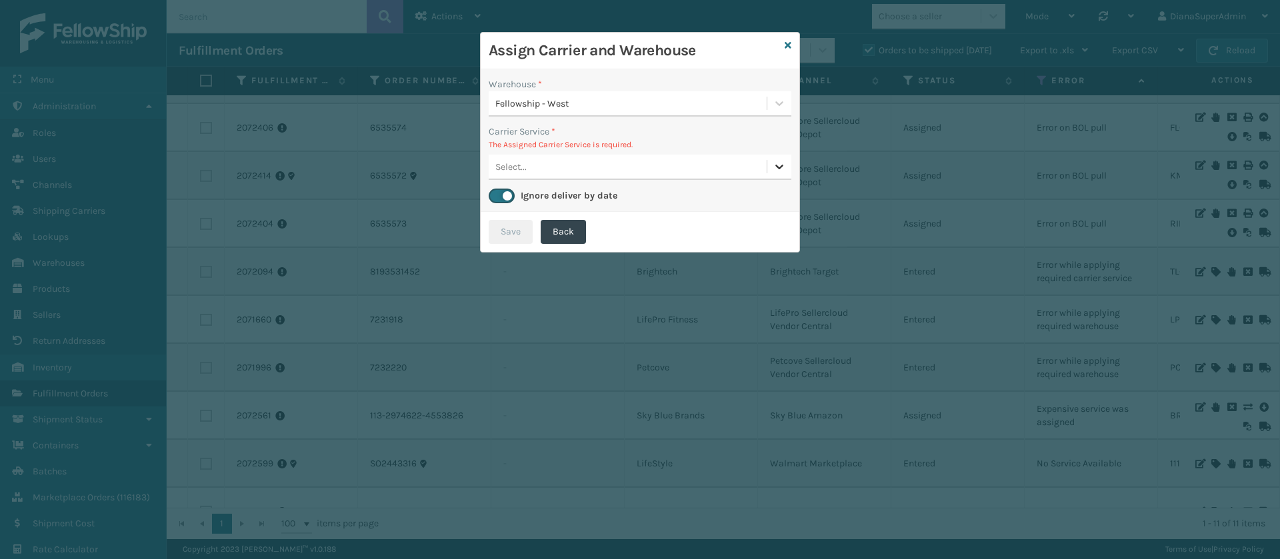
click at [778, 172] on icon at bounding box center [779, 166] width 13 height 13
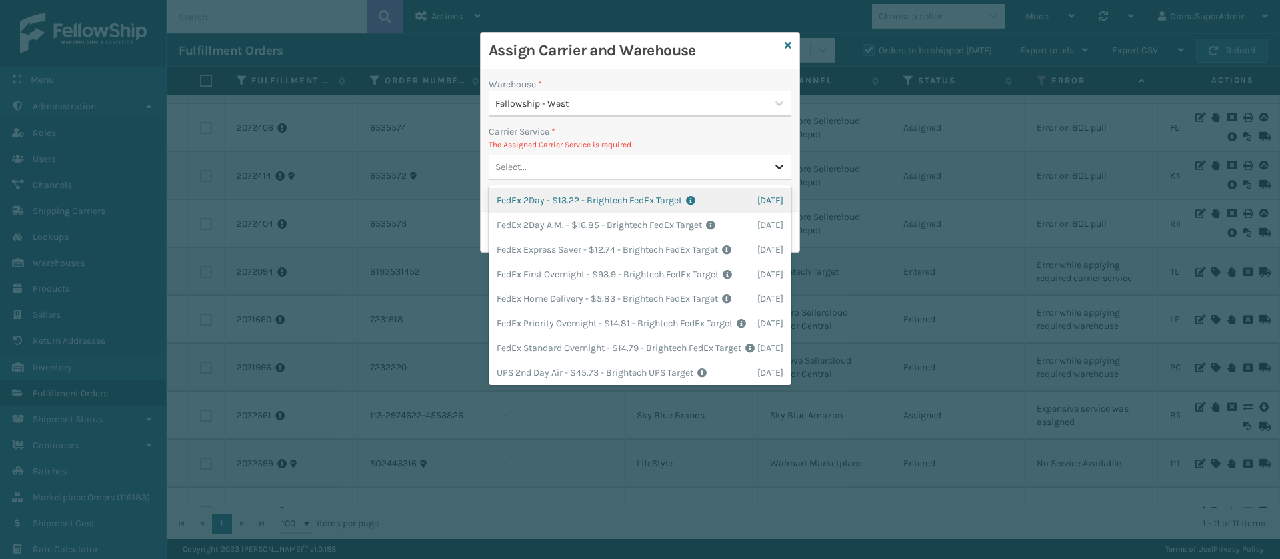
click at [778, 172] on icon at bounding box center [779, 166] width 13 height 13
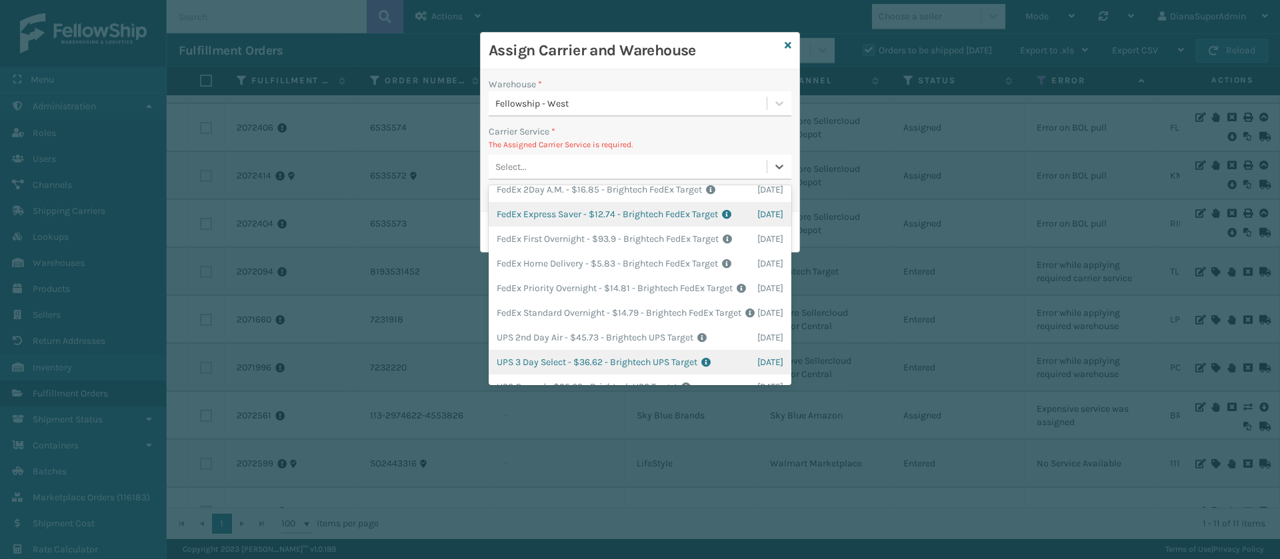
scroll to position [56, 0]
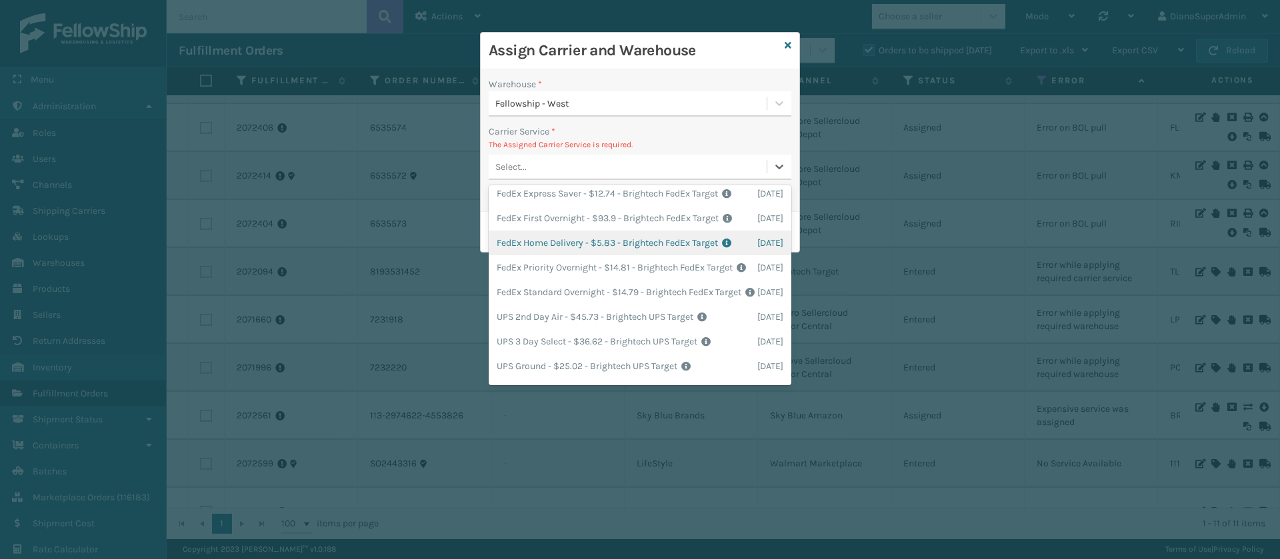
click at [563, 255] on div "FedEx Home Delivery - $5.83 - Brightech FedEx Target Shipping Cost $5.83 Surplu…" at bounding box center [640, 243] width 303 height 25
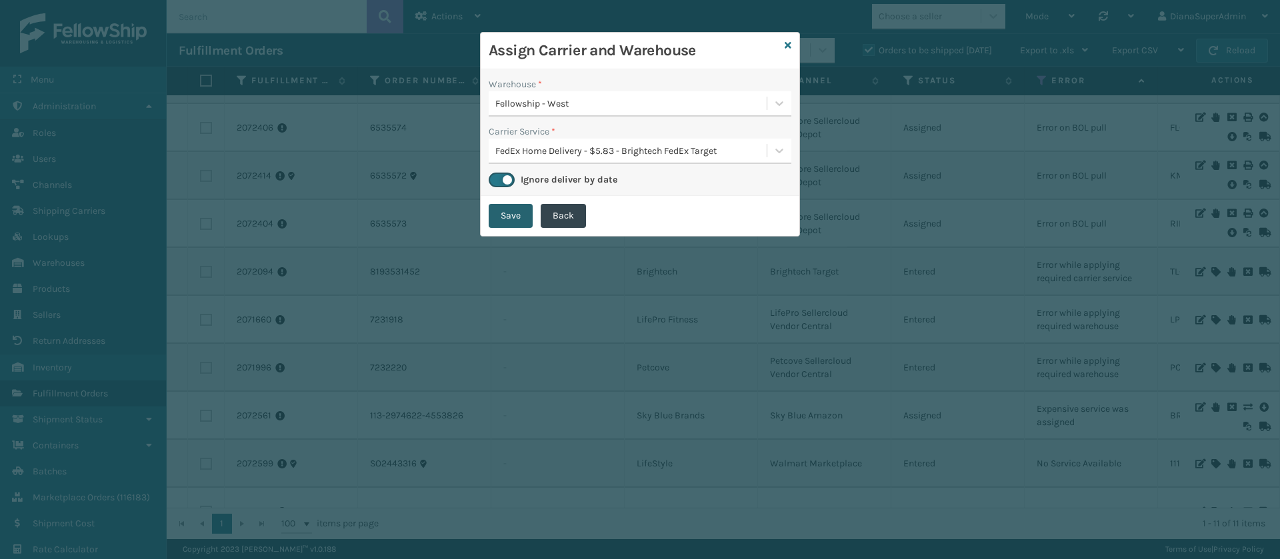
click at [502, 220] on button "Save" at bounding box center [511, 216] width 44 height 24
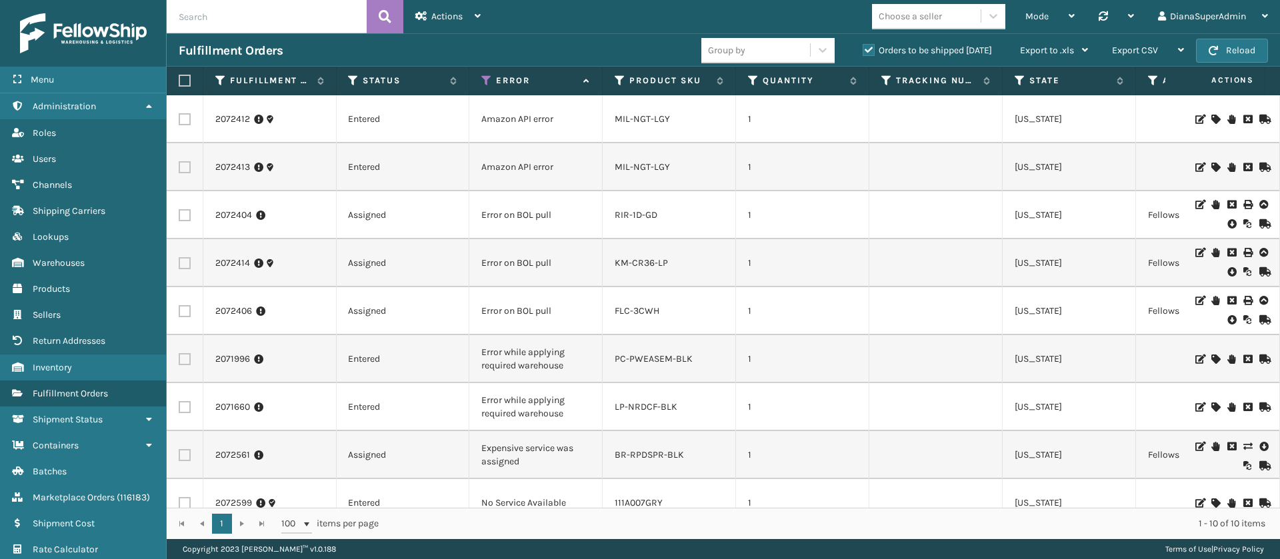
scroll to position [0, 0]
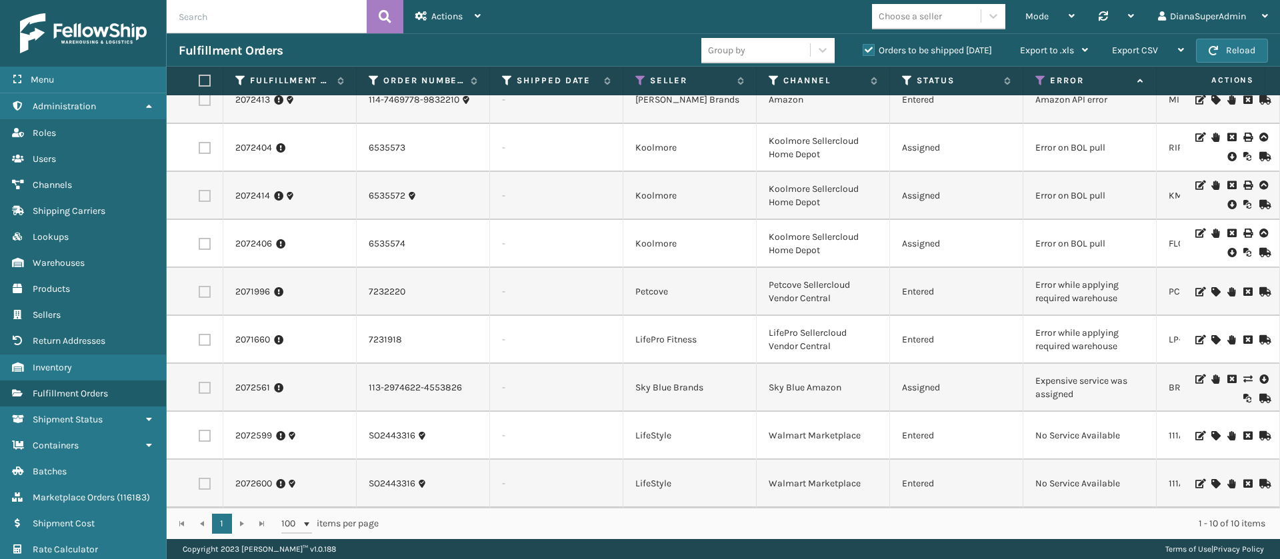
click at [1212, 287] on icon at bounding box center [1216, 291] width 8 height 9
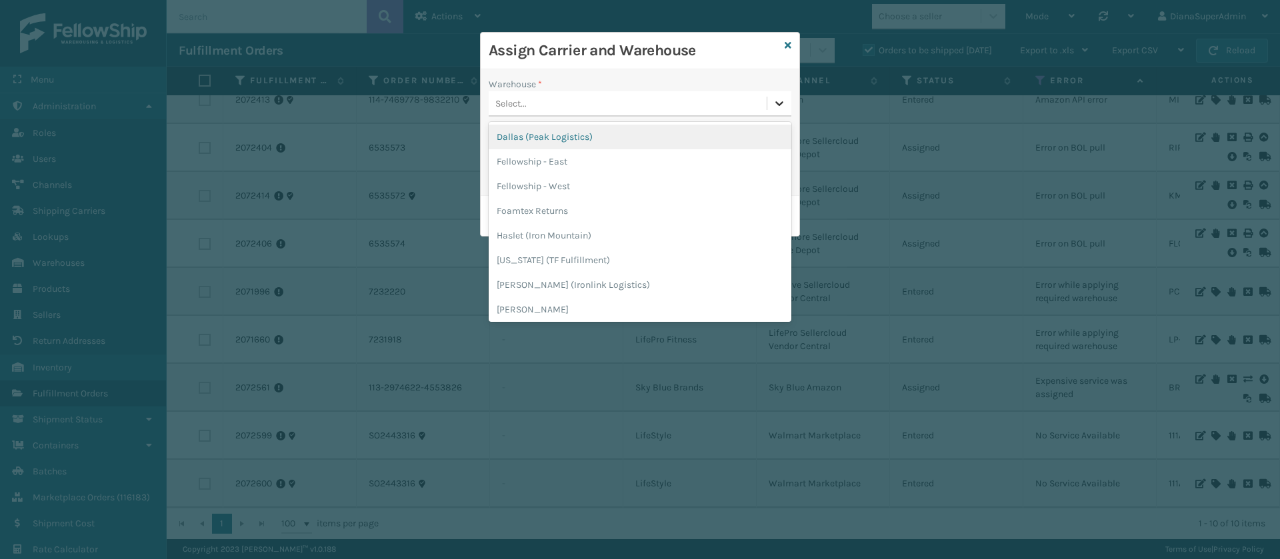
click at [777, 105] on icon at bounding box center [779, 103] width 13 height 13
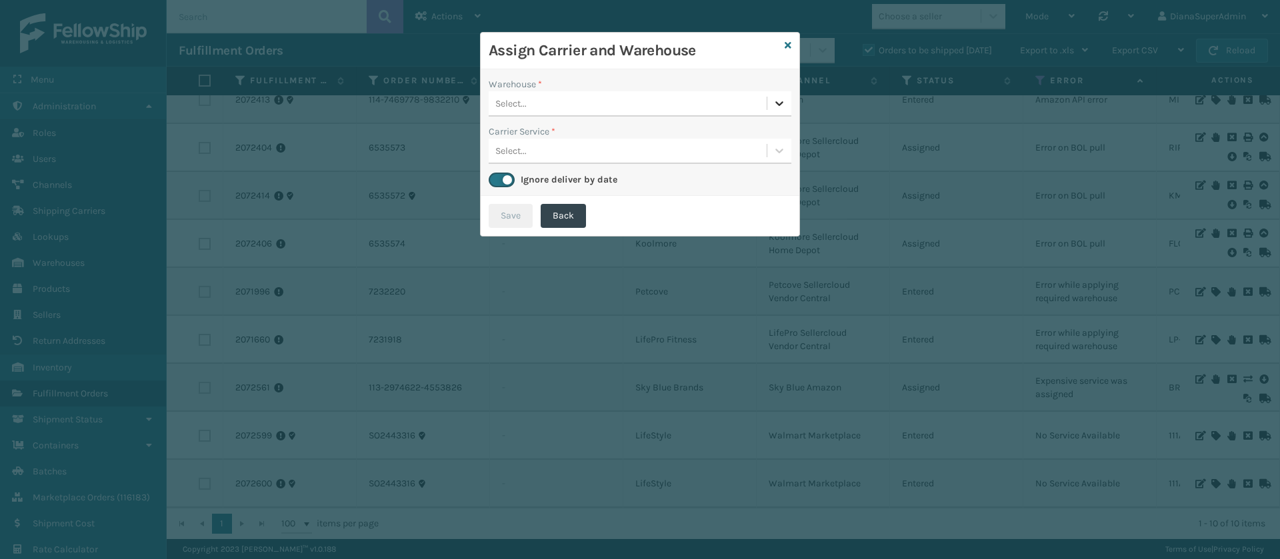
click at [775, 106] on icon at bounding box center [779, 103] width 13 height 13
click at [787, 41] on icon at bounding box center [788, 45] width 7 height 9
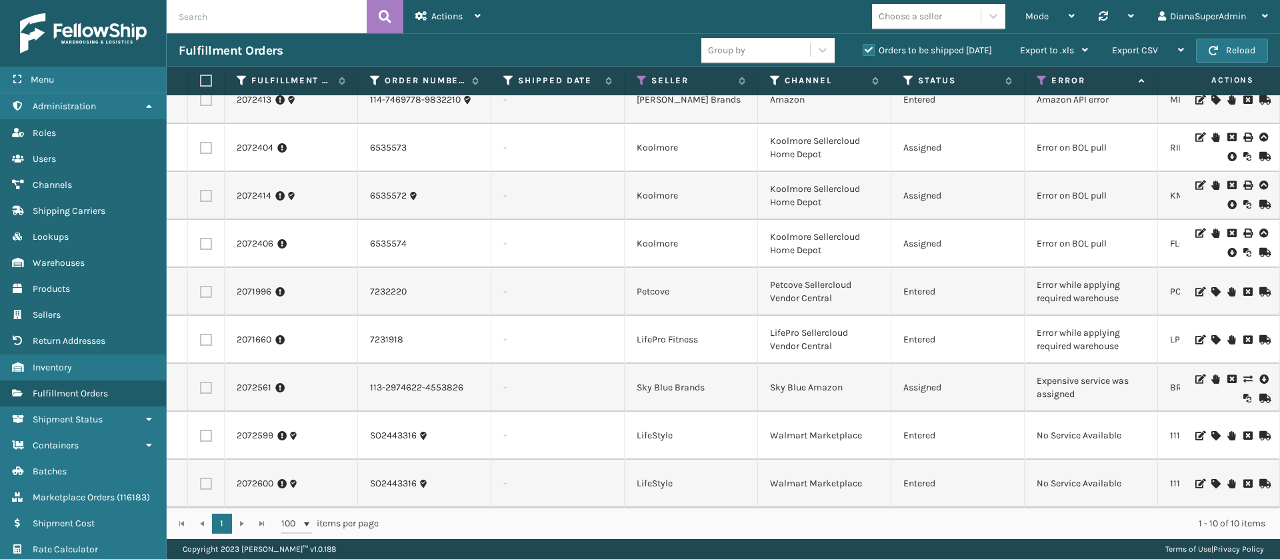
click at [1244, 375] on icon at bounding box center [1248, 379] width 8 height 9
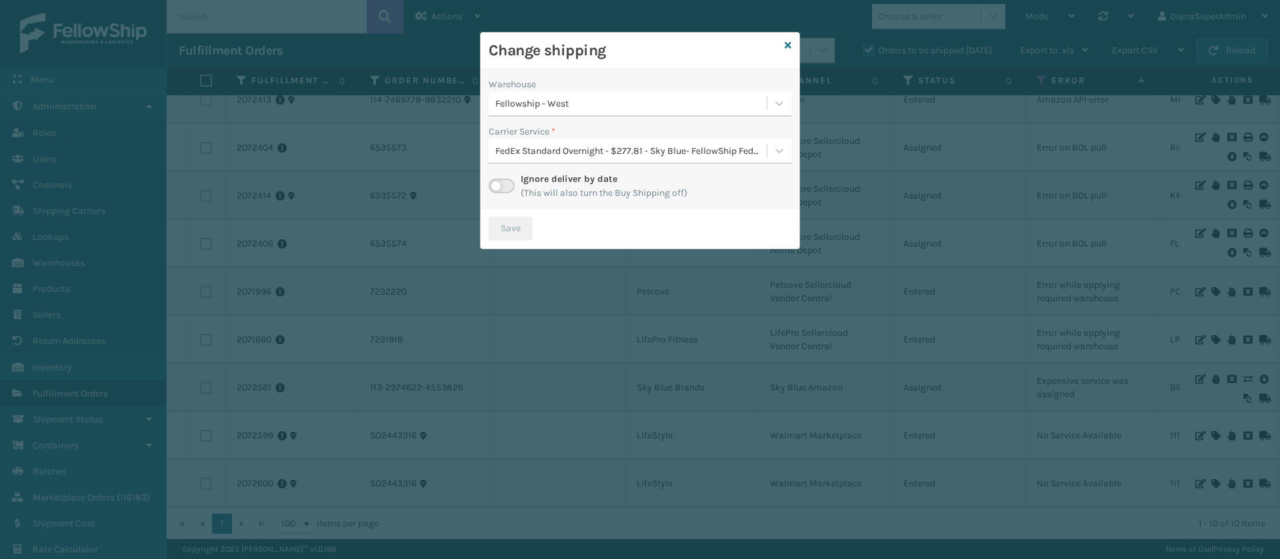
click at [497, 187] on label at bounding box center [502, 186] width 26 height 15
click at [497, 187] on input "checkbox" at bounding box center [493, 183] width 9 height 9
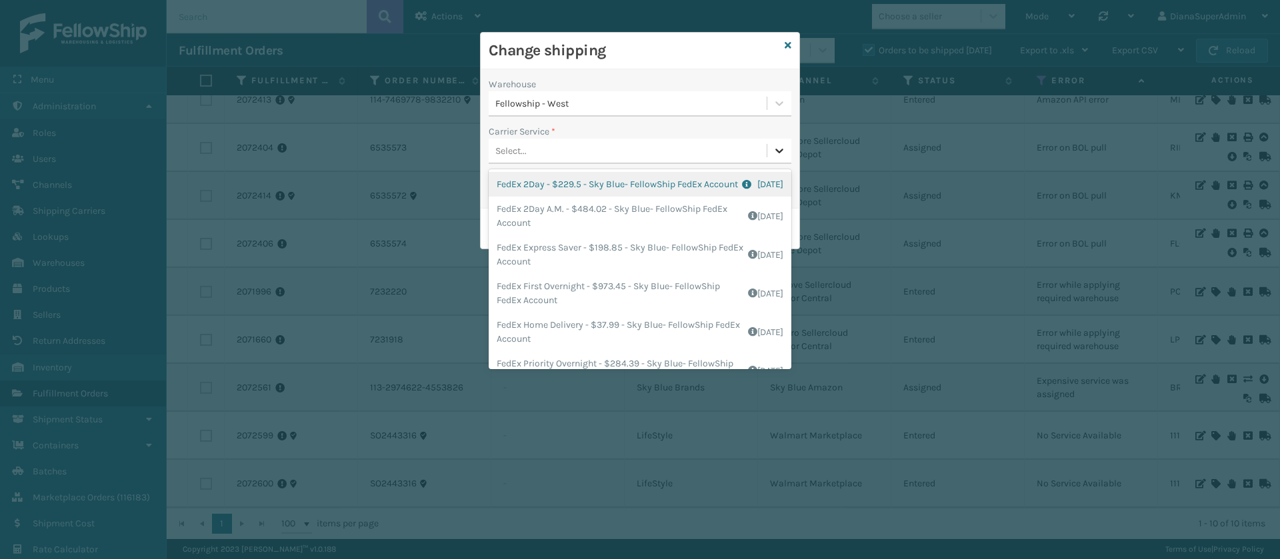
click at [778, 154] on icon at bounding box center [779, 150] width 13 height 13
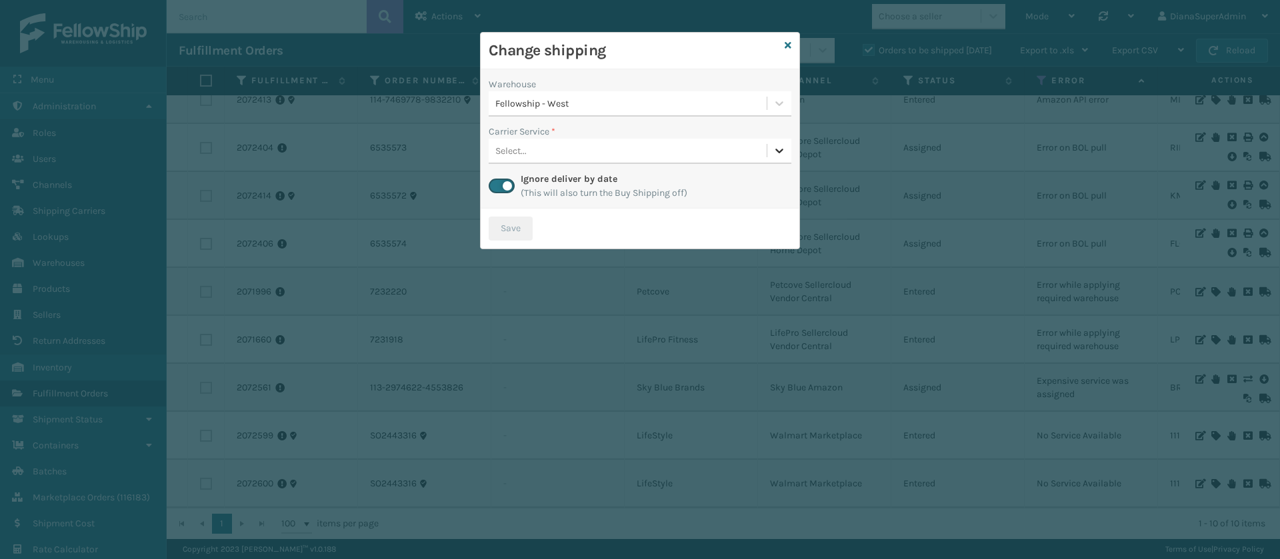
click at [778, 154] on icon at bounding box center [779, 150] width 13 height 13
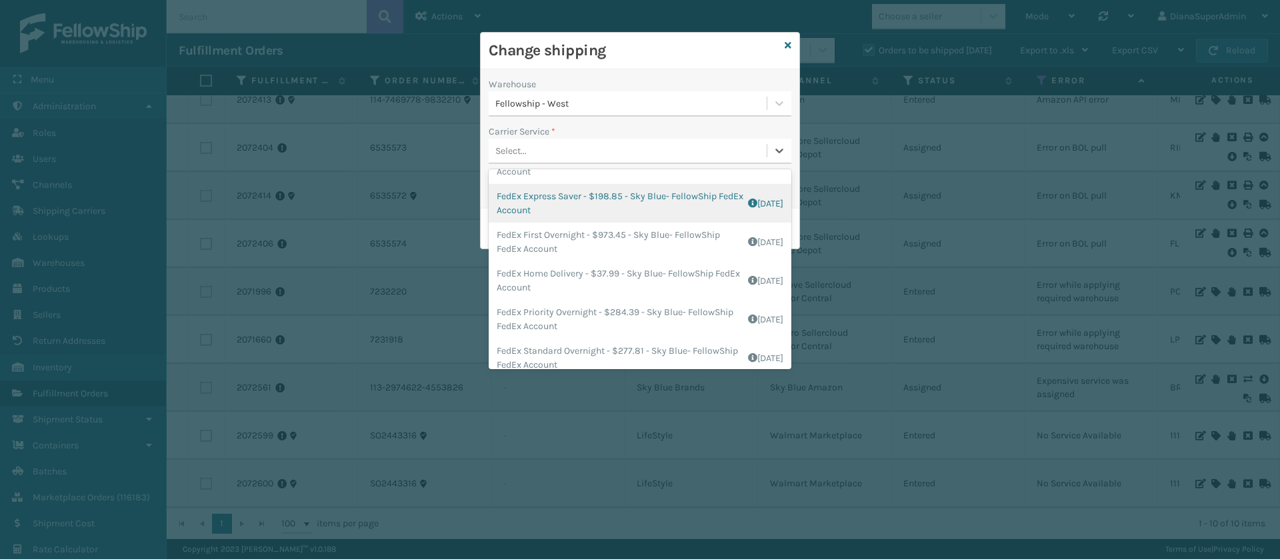
scroll to position [76, 0]
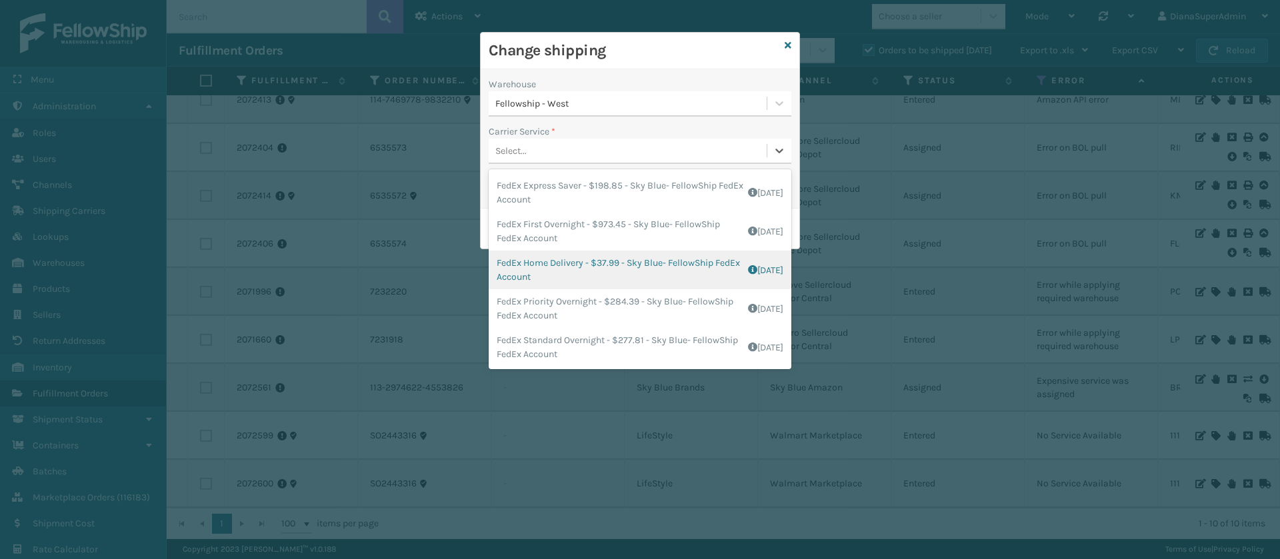
click at [546, 261] on div "FedEx Home Delivery - $37.99 - Sky Blue- FellowShip FedEx Account Shipping Cost…" at bounding box center [640, 270] width 303 height 39
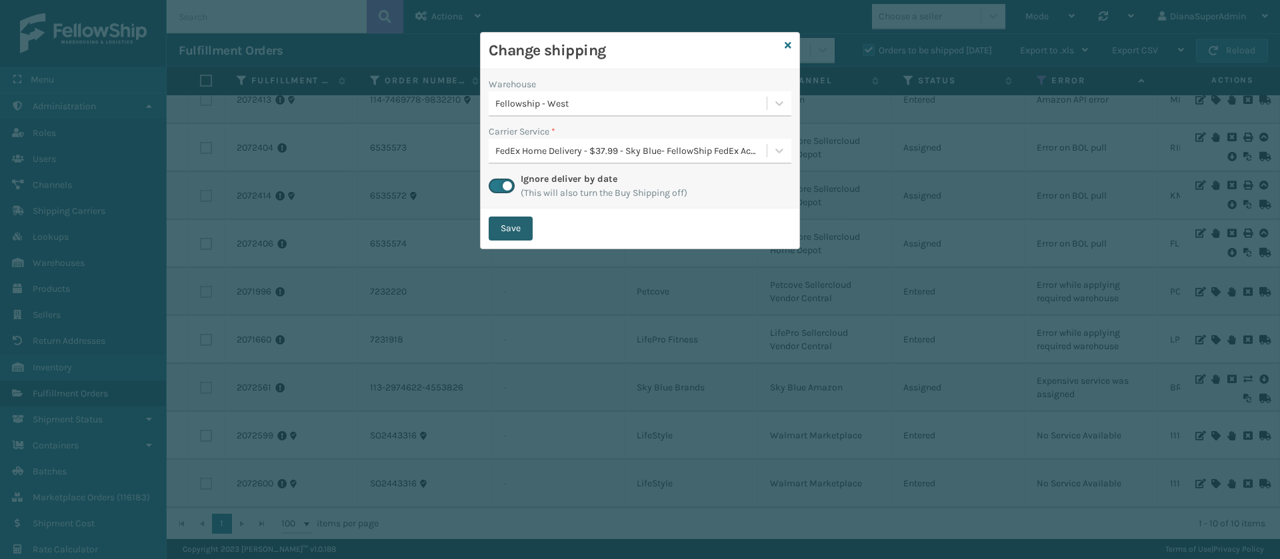
click at [529, 231] on button "Save" at bounding box center [511, 229] width 44 height 24
